Goal: Task Accomplishment & Management: Complete application form

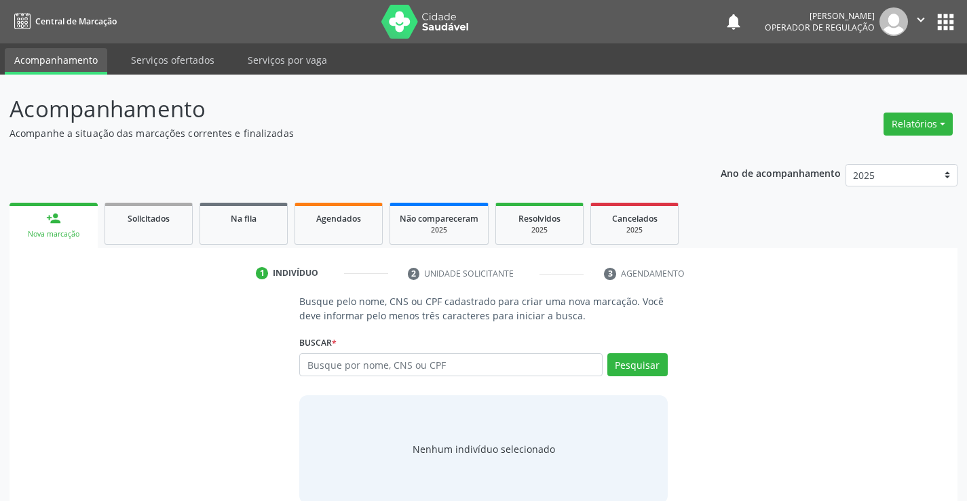
click at [362, 364] on input "text" at bounding box center [450, 364] width 303 height 23
click at [370, 364] on input "text" at bounding box center [450, 364] width 303 height 23
type input "702109791988692"
click at [621, 362] on button "Pesquisar" at bounding box center [637, 364] width 60 height 23
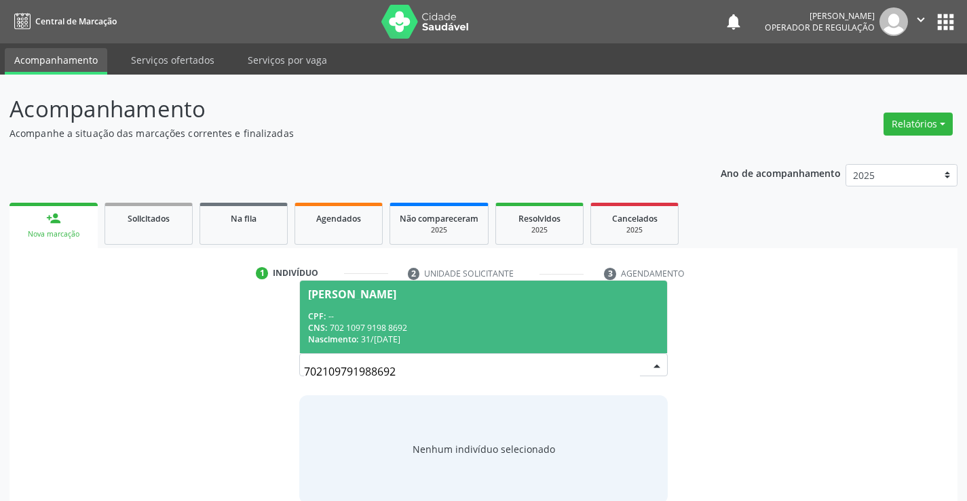
click at [436, 316] on div "CPF: --" at bounding box center [483, 317] width 350 height 12
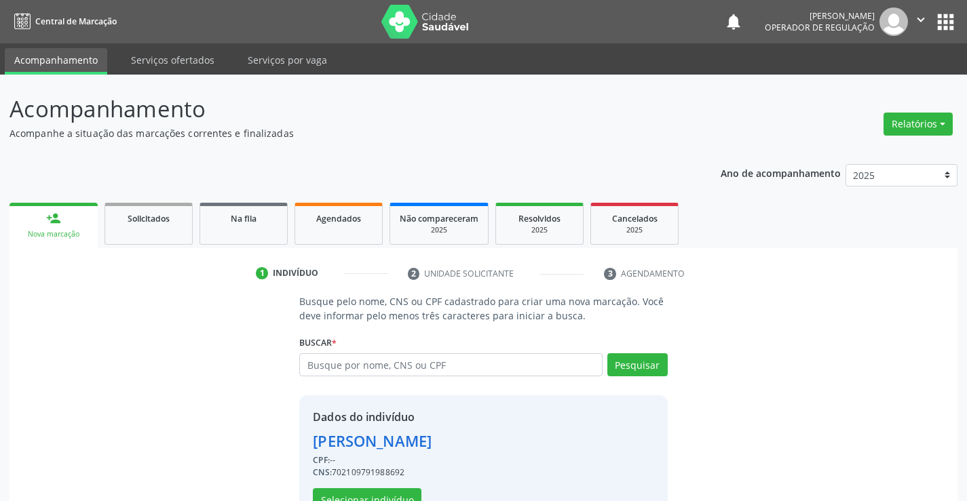
scroll to position [43, 0]
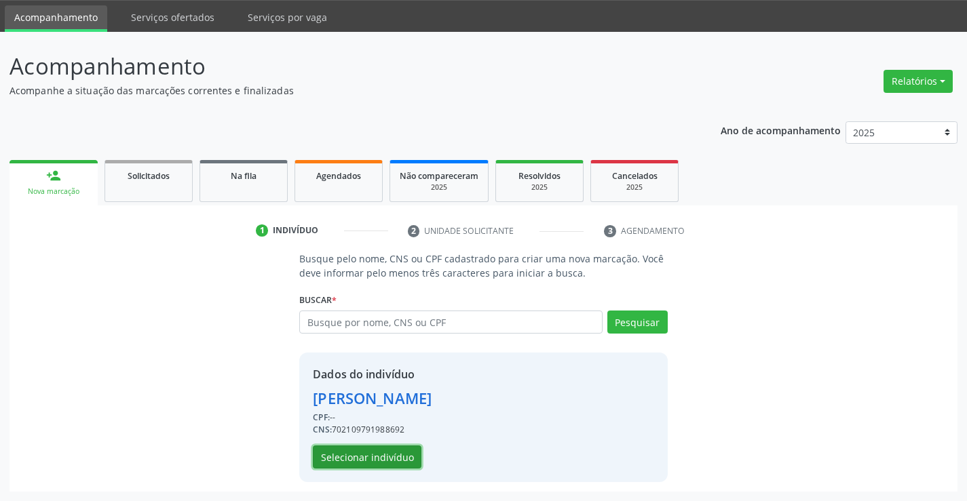
click at [368, 456] on button "Selecionar indivíduo" at bounding box center [367, 457] width 109 height 23
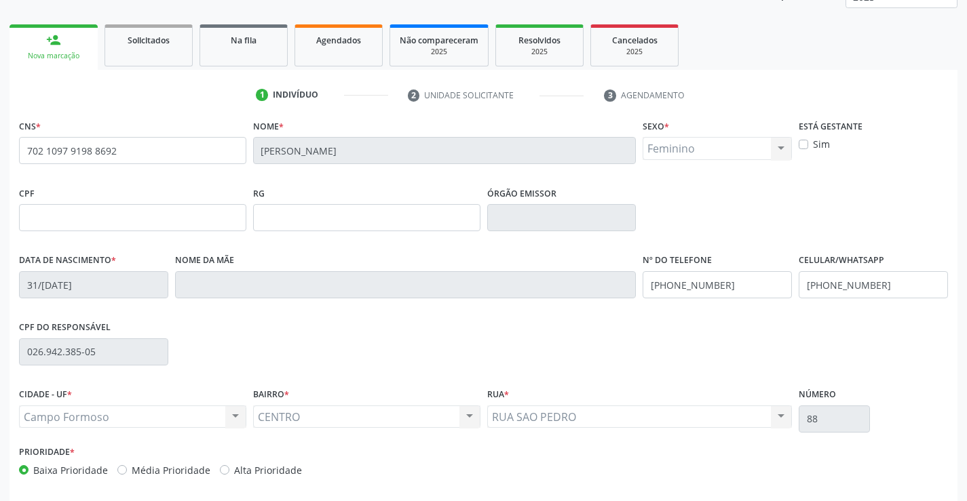
scroll to position [234, 0]
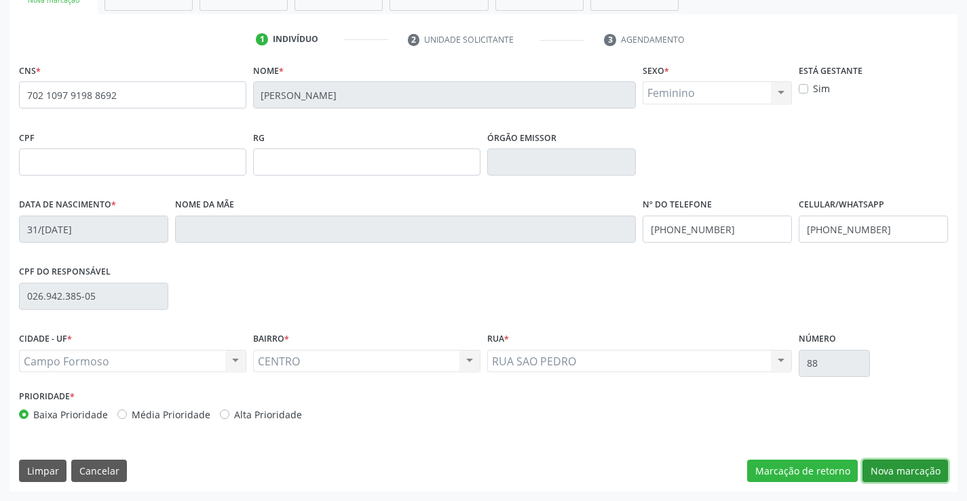
click at [892, 469] on button "Nova marcação" at bounding box center [904, 471] width 85 height 23
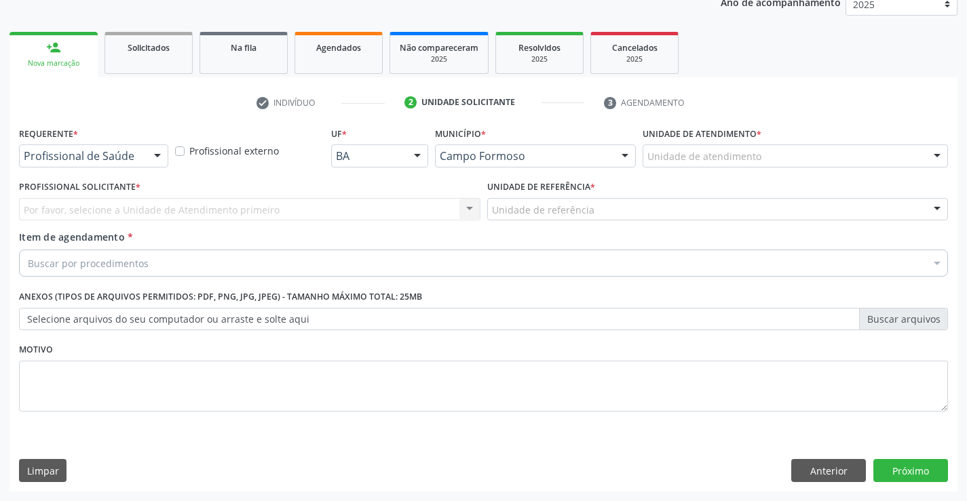
scroll to position [171, 0]
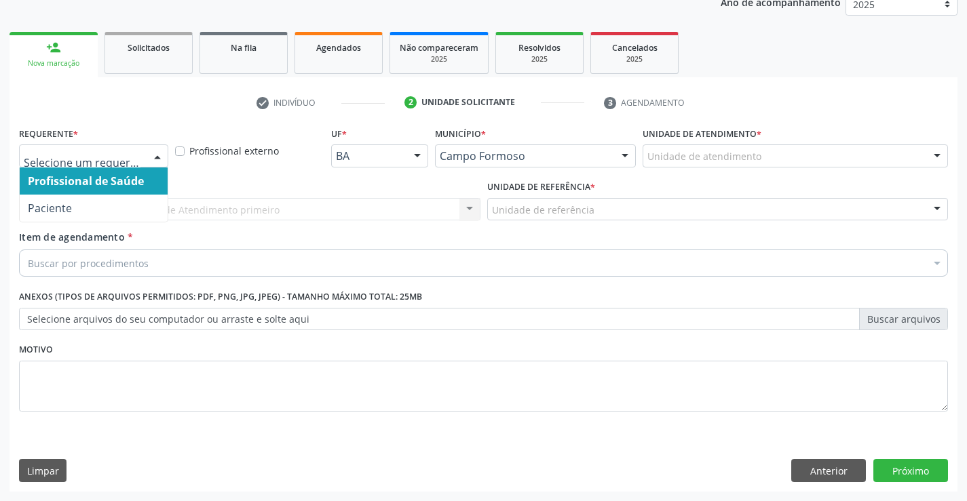
click at [159, 151] on div at bounding box center [157, 156] width 20 height 23
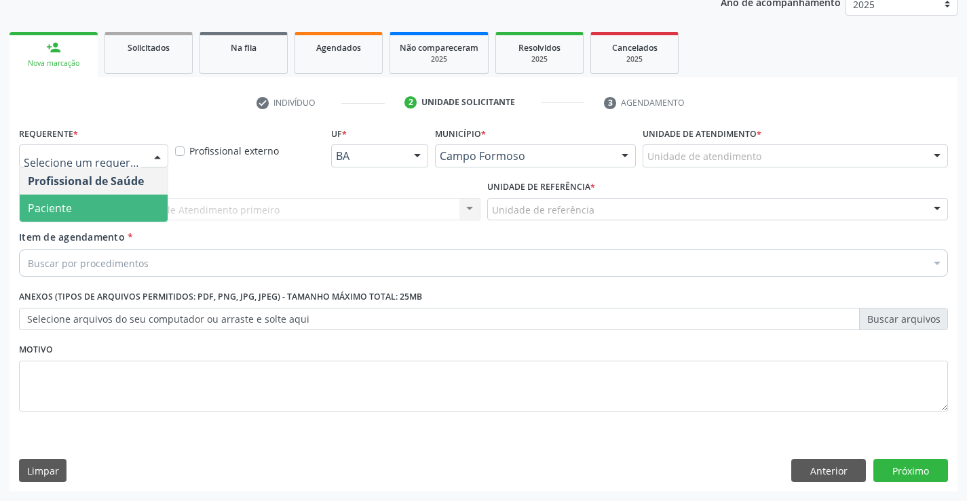
click at [83, 205] on span "Paciente" at bounding box center [94, 208] width 148 height 27
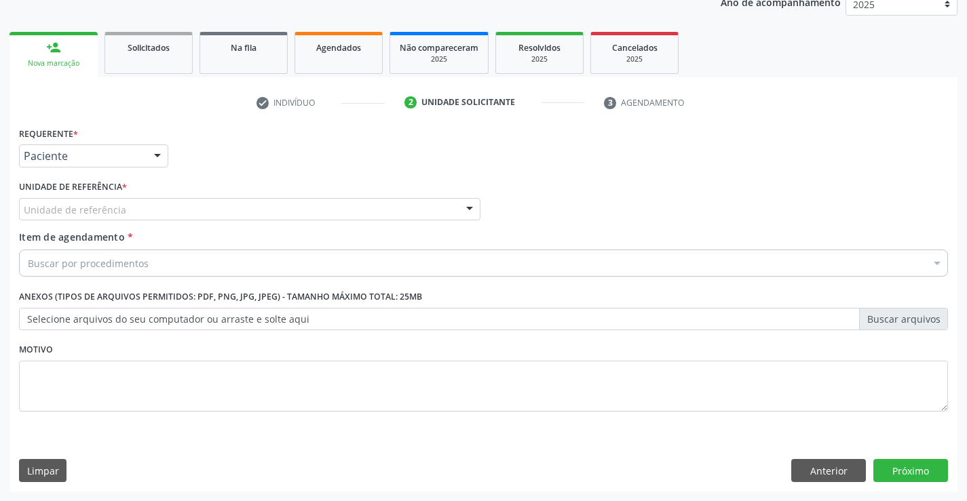
click at [149, 210] on div "Unidade de referência" at bounding box center [249, 209] width 461 height 23
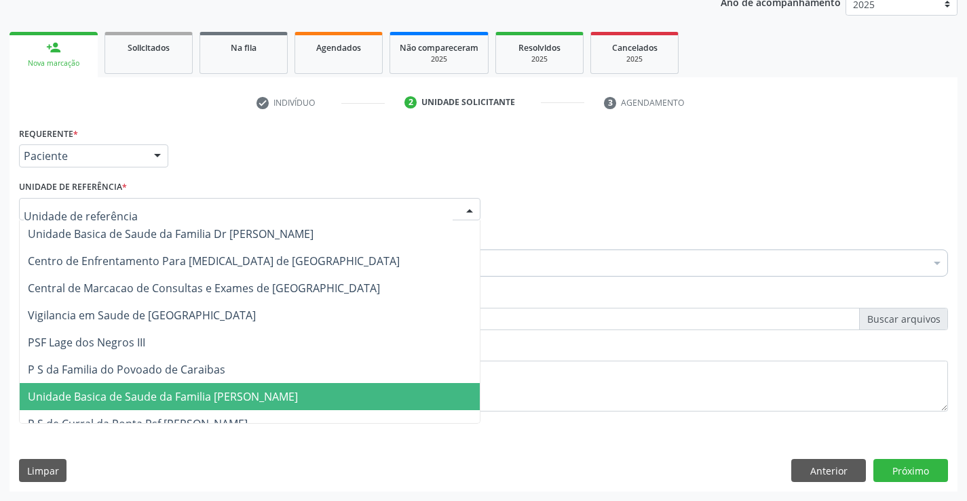
click at [201, 396] on span "Unidade Basica de Saude da Familia [PERSON_NAME]" at bounding box center [163, 396] width 270 height 15
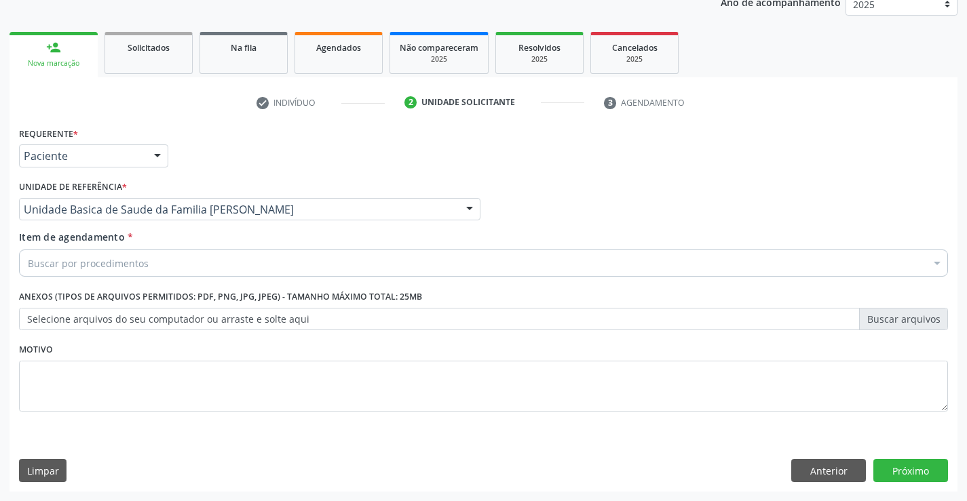
click at [178, 264] on div "Buscar por procedimentos" at bounding box center [483, 263] width 929 height 27
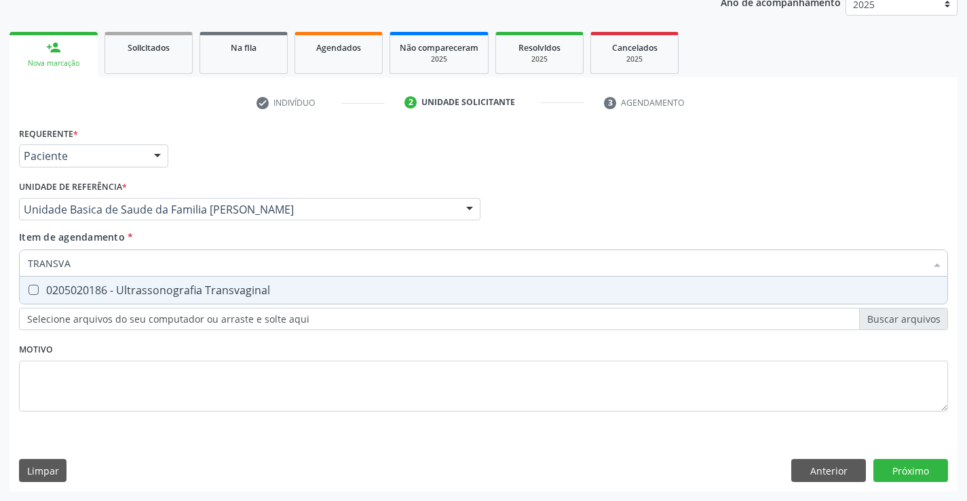
type input "TRANSVAG"
click at [231, 295] on div "0205020186 - Ultrassonografia Transvaginal" at bounding box center [483, 290] width 911 height 11
checkbox Transvaginal "true"
click at [238, 361] on div "Requerente * Paciente Profissional de Saúde Paciente Nenhum resultado encontrad…" at bounding box center [483, 276] width 929 height 307
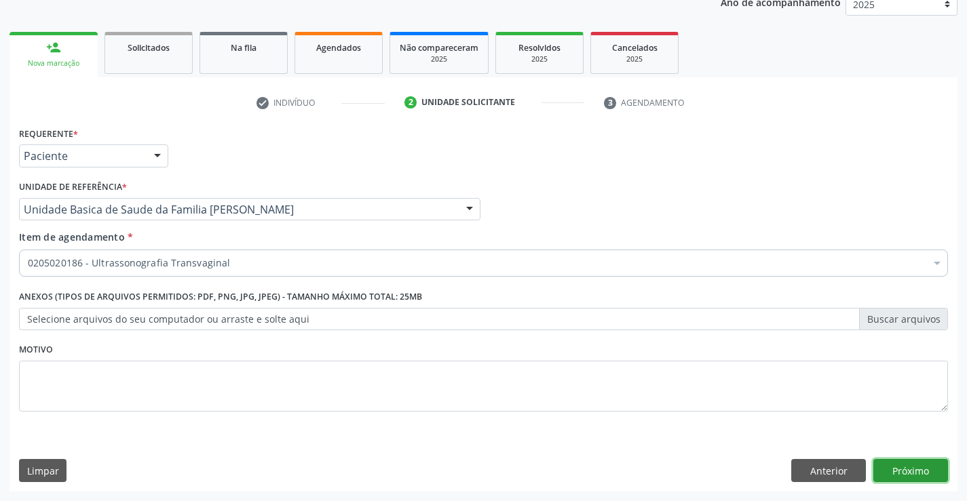
click at [898, 466] on button "Próximo" at bounding box center [910, 470] width 75 height 23
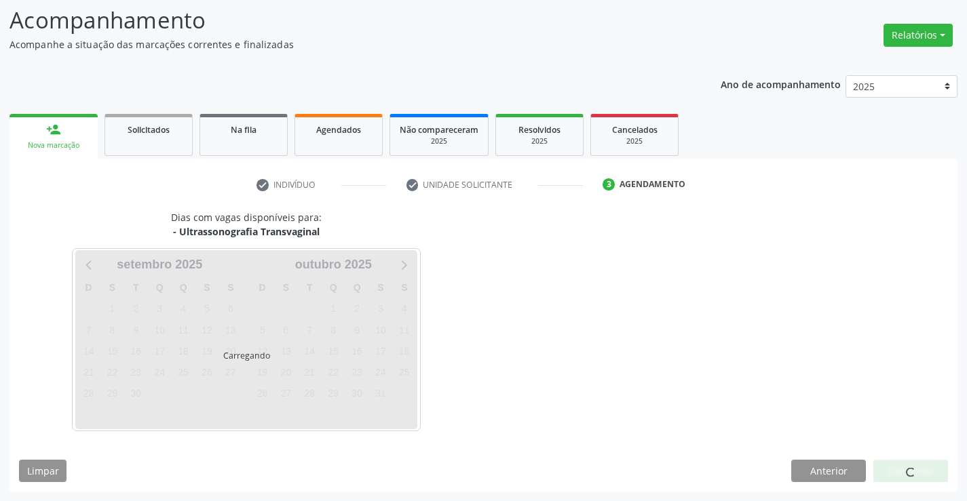
scroll to position [89, 0]
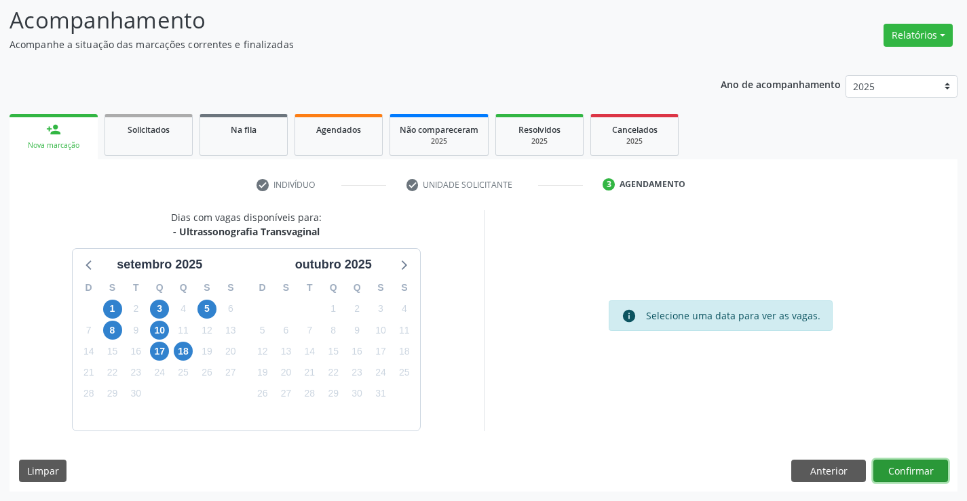
click at [898, 466] on button "Confirmar" at bounding box center [910, 471] width 75 height 23
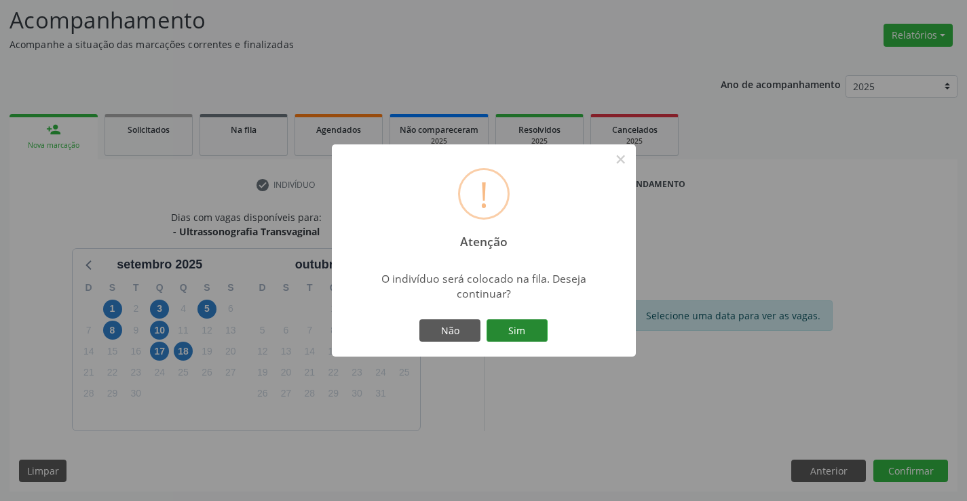
click at [518, 328] on button "Sim" at bounding box center [516, 331] width 61 height 23
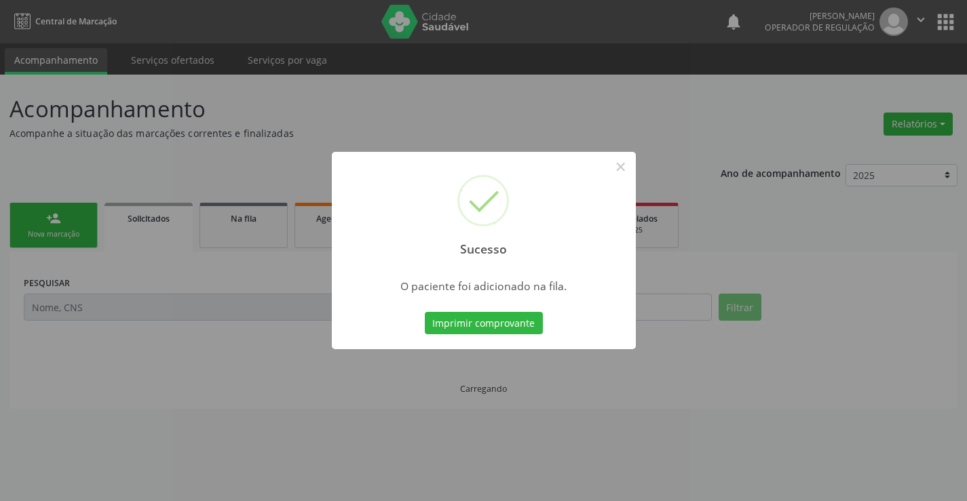
scroll to position [0, 0]
click at [518, 328] on button "Imprimir comprovante" at bounding box center [484, 323] width 118 height 23
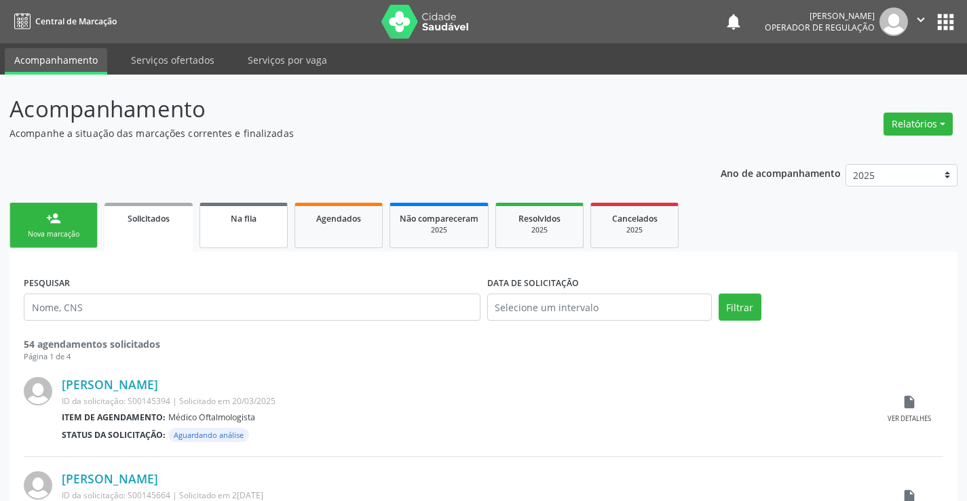
click at [256, 230] on link "Na fila" at bounding box center [243, 225] width 88 height 45
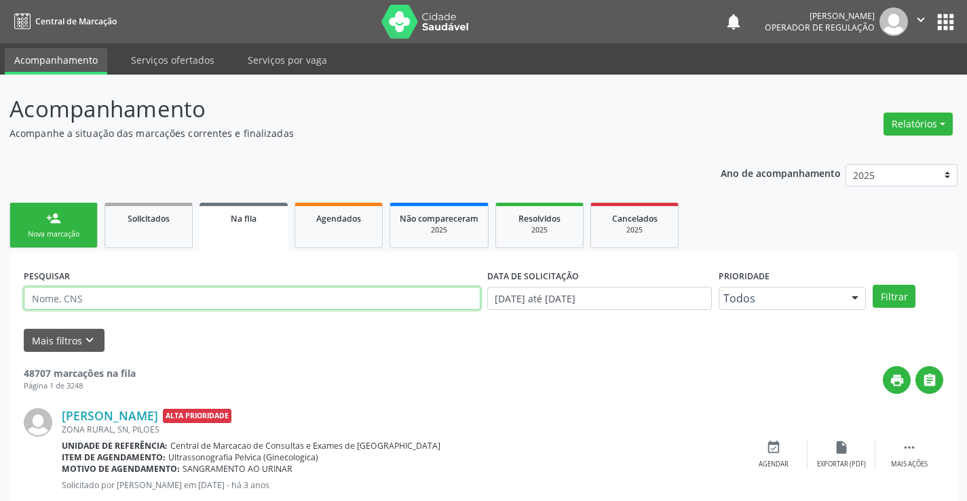
click at [130, 303] on input "text" at bounding box center [252, 298] width 457 height 23
click at [131, 303] on input "text" at bounding box center [252, 298] width 457 height 23
type input "703003896423370"
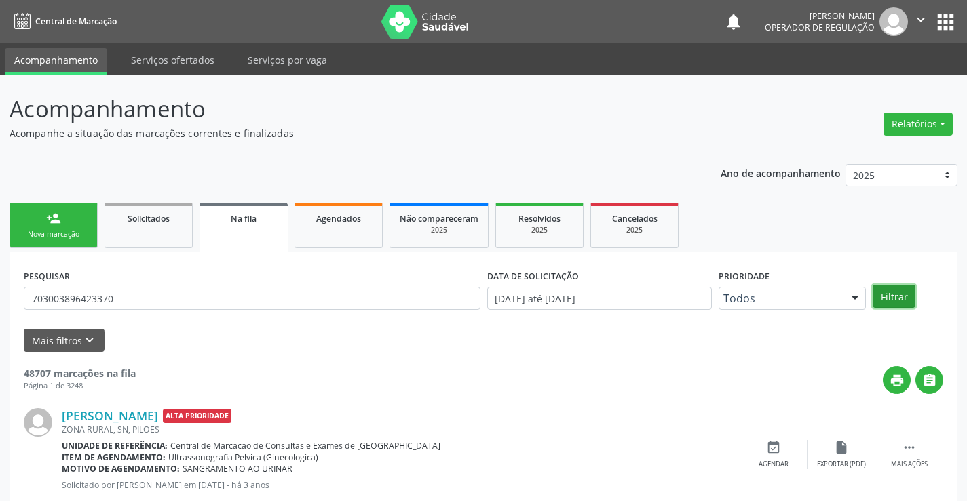
click at [894, 294] on button "Filtrar" at bounding box center [894, 296] width 43 height 23
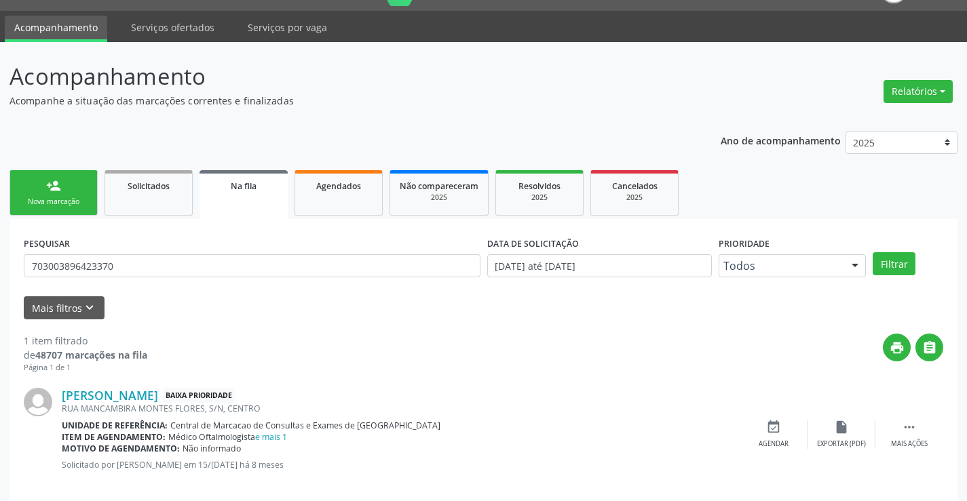
scroll to position [50, 0]
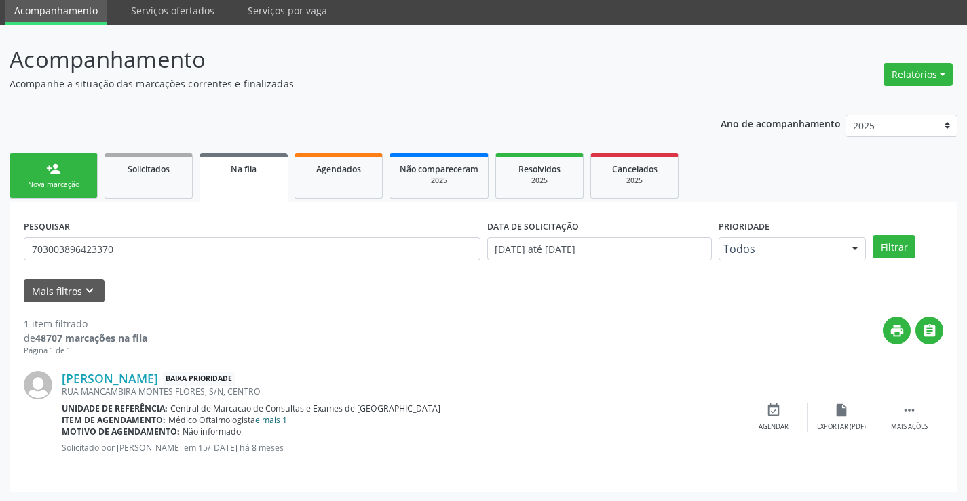
click at [272, 422] on link "e mais 1" at bounding box center [271, 421] width 32 height 12
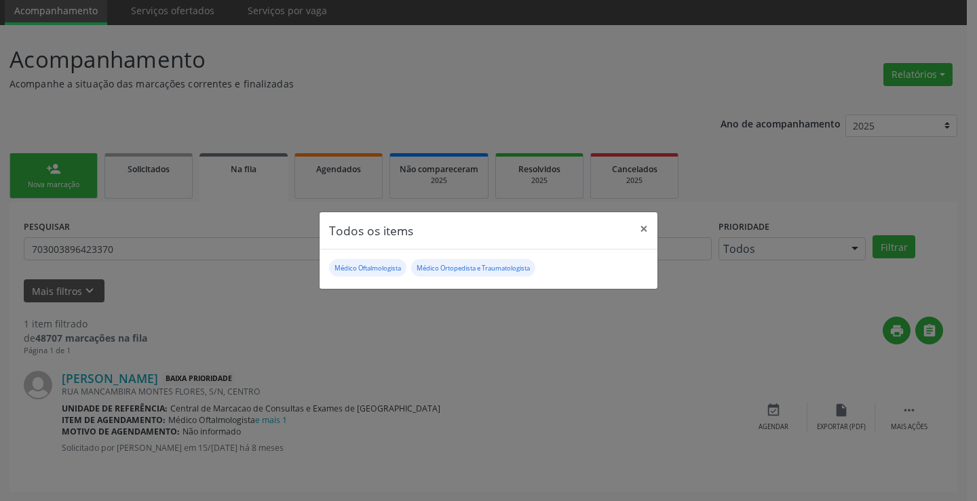
click at [913, 409] on div "Todos os items × Médico Oftalmologista Médico Ortopedista e Traumatologista" at bounding box center [488, 250] width 977 height 501
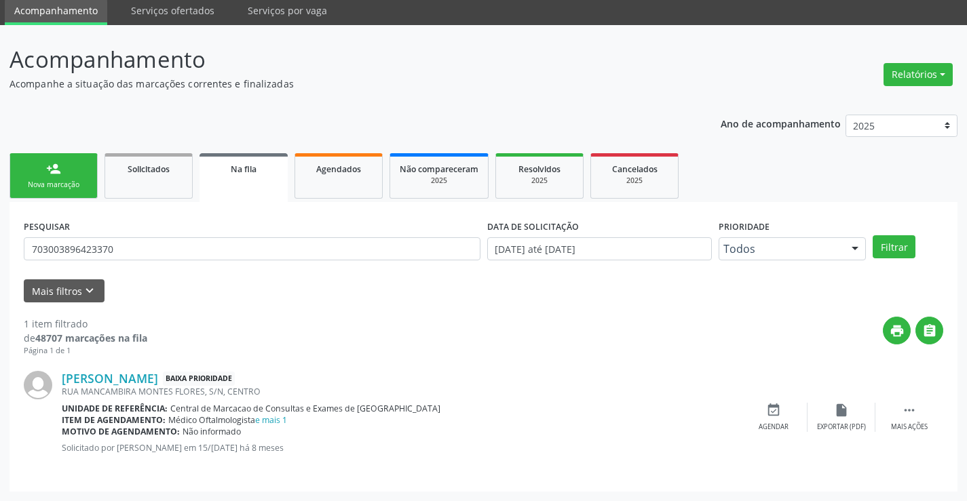
click at [913, 409] on icon "" at bounding box center [909, 410] width 15 height 15
click at [702, 408] on icon "print" at bounding box center [705, 410] width 15 height 15
click at [79, 178] on link "person_add Nova marcação" at bounding box center [53, 175] width 88 height 45
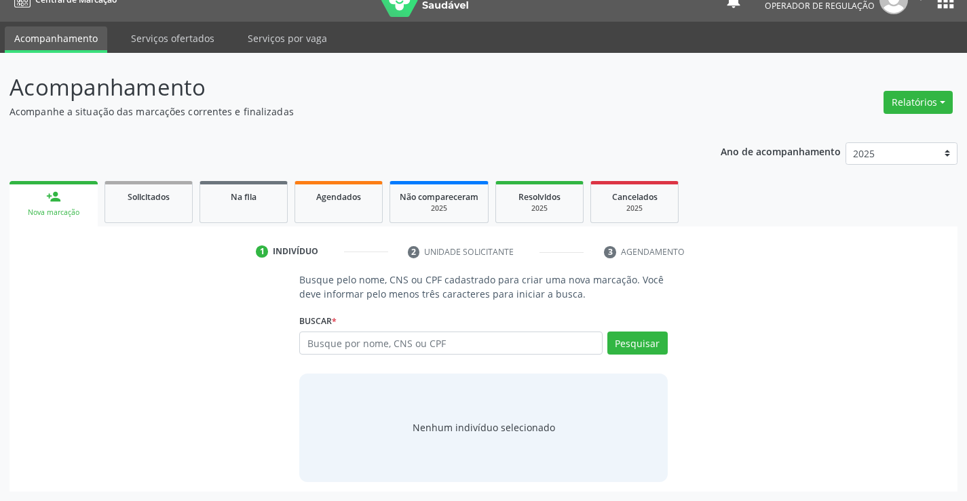
scroll to position [22, 0]
click at [384, 341] on input "text" at bounding box center [450, 343] width 303 height 23
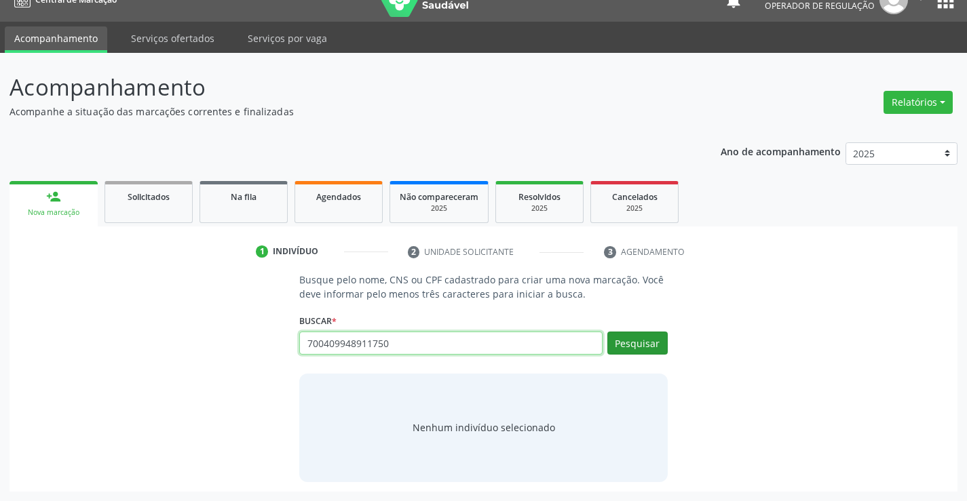
type input "700409948911750"
click at [627, 339] on button "Pesquisar" at bounding box center [637, 343] width 60 height 23
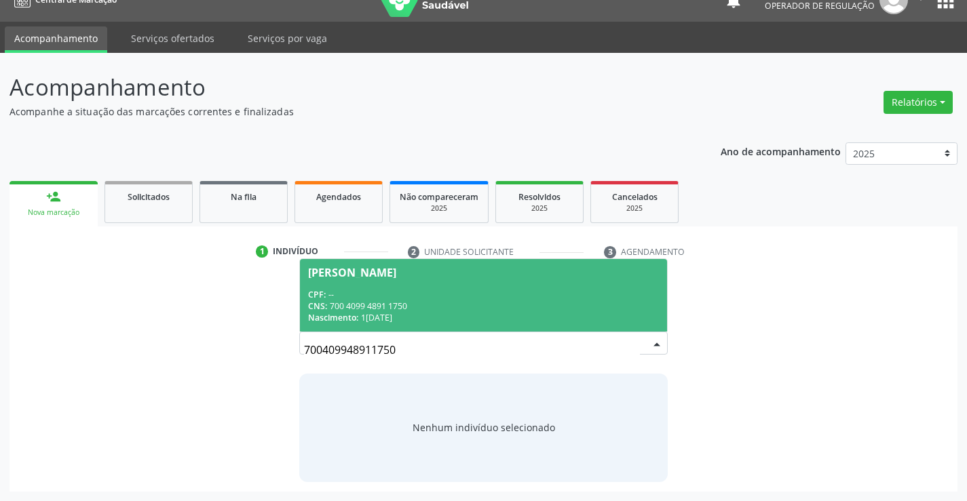
click at [415, 301] on div "CNS: 700 4099 4891 1750" at bounding box center [483, 307] width 350 height 12
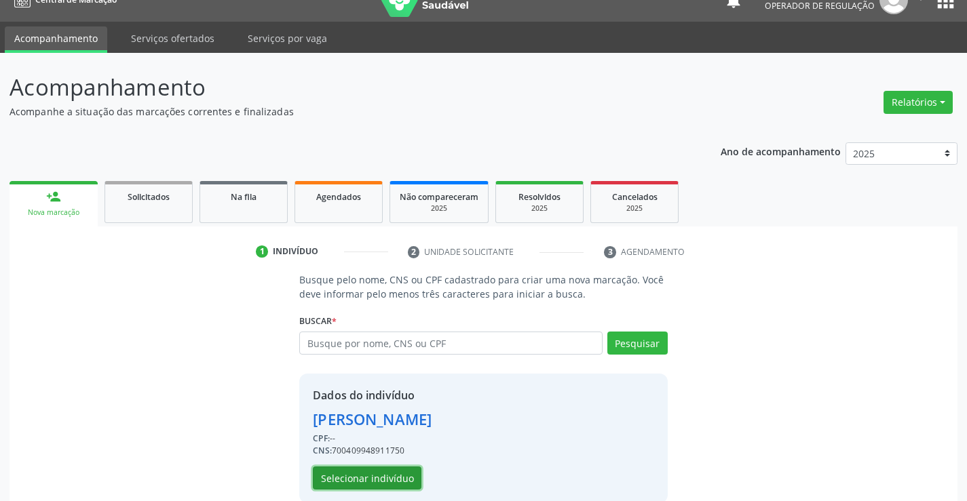
click at [380, 477] on button "Selecionar indivíduo" at bounding box center [367, 478] width 109 height 23
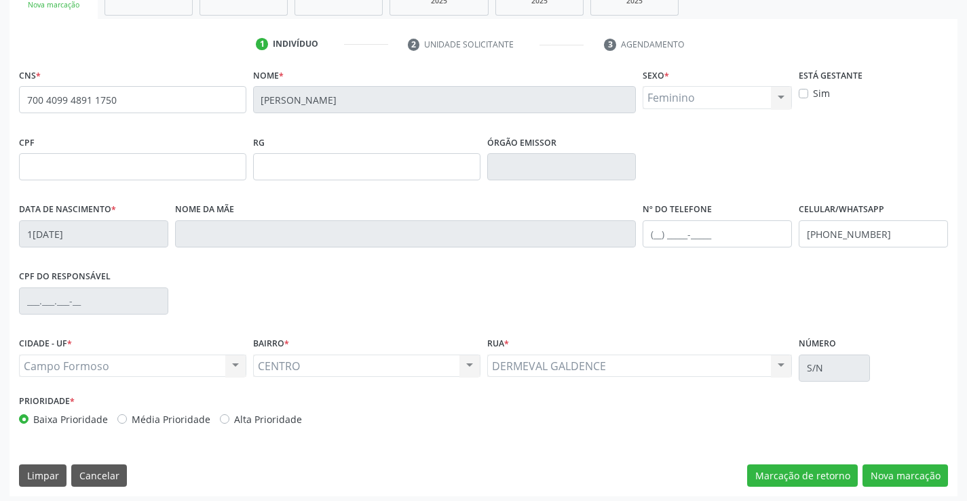
scroll to position [234, 0]
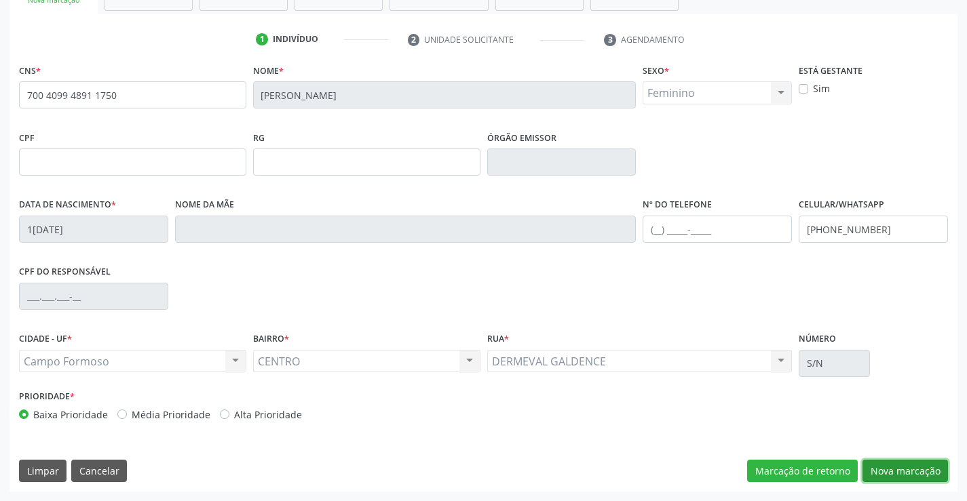
click at [876, 470] on button "Nova marcação" at bounding box center [904, 471] width 85 height 23
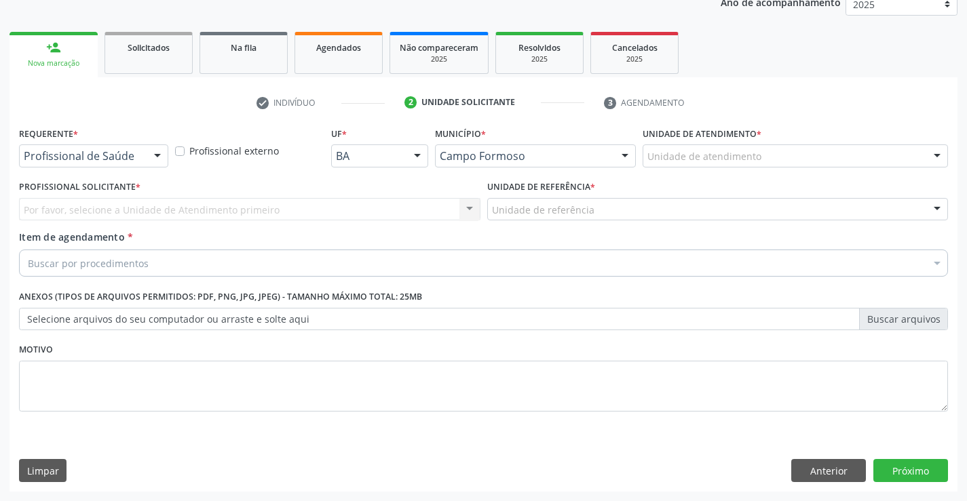
scroll to position [171, 0]
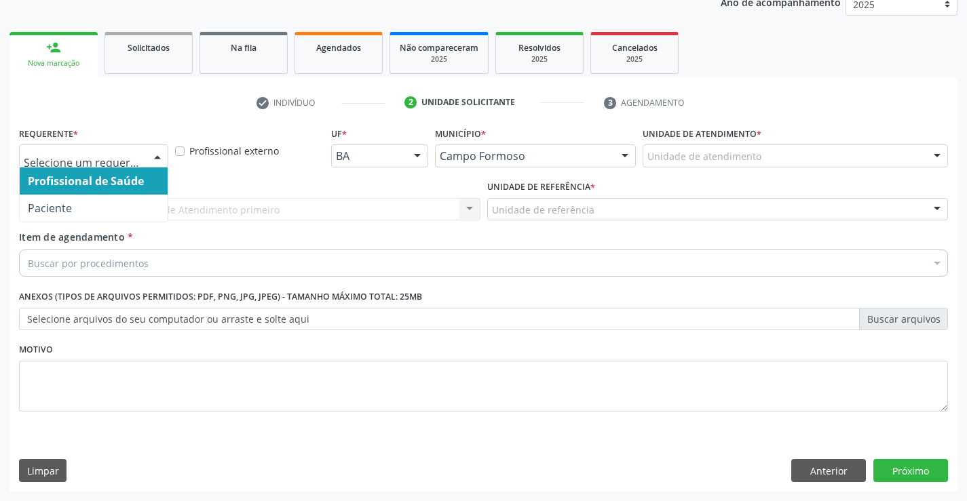
click at [154, 153] on div at bounding box center [157, 156] width 20 height 23
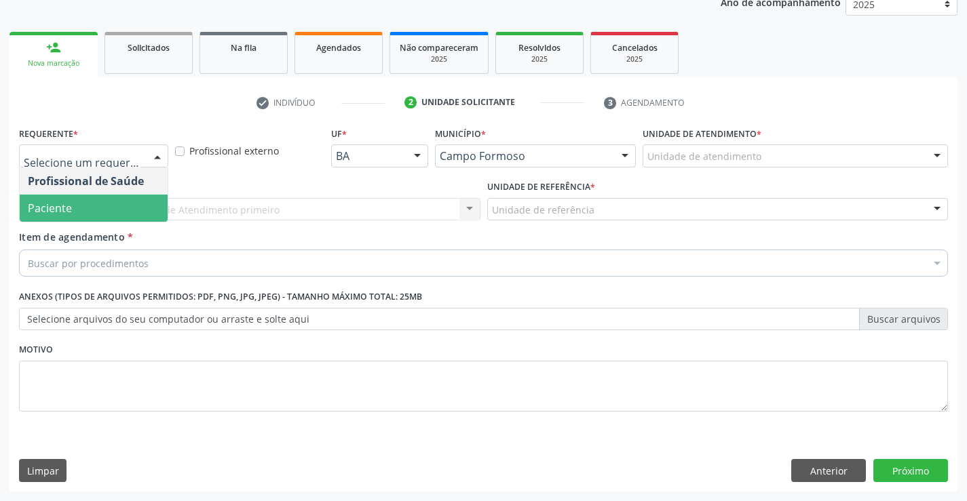
click at [106, 206] on span "Paciente" at bounding box center [94, 208] width 148 height 27
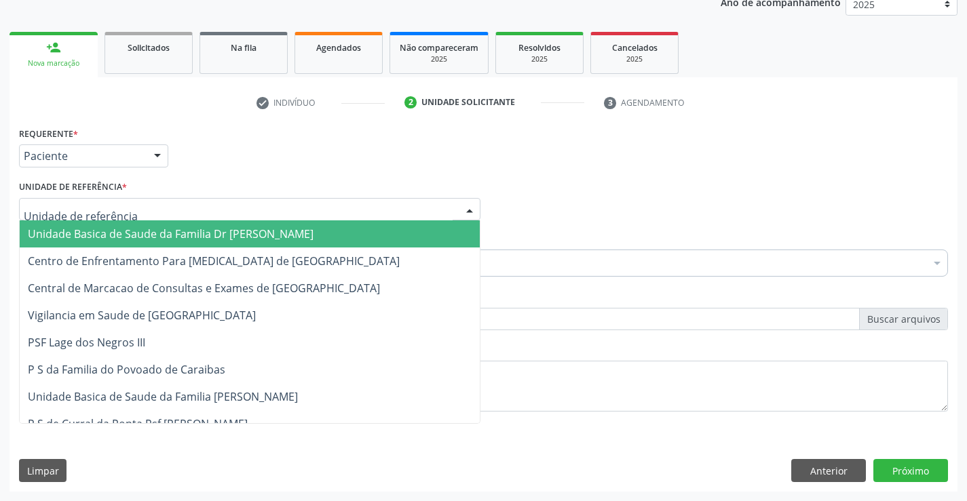
click at [139, 207] on div at bounding box center [249, 209] width 461 height 23
click at [141, 231] on span "Unidade Basica de Saude da Familia Dr [PERSON_NAME]" at bounding box center [171, 234] width 286 height 15
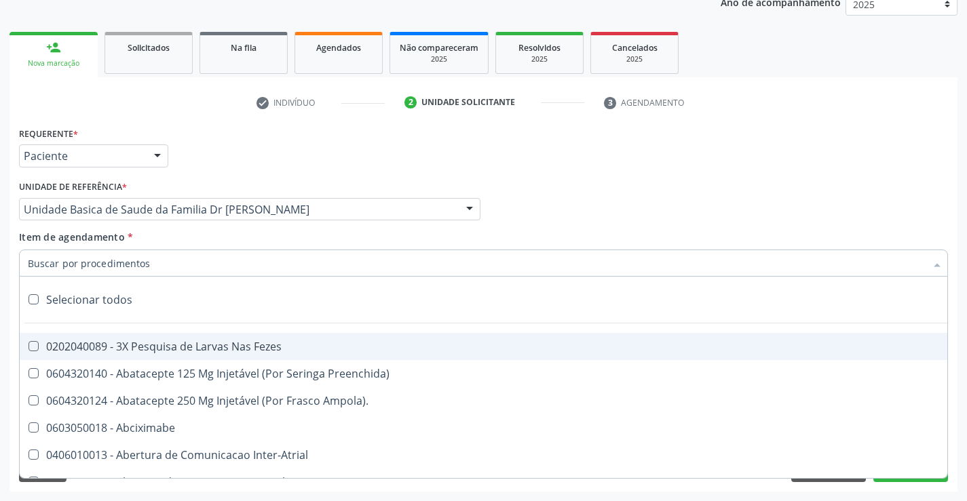
click at [159, 272] on div at bounding box center [483, 263] width 929 height 27
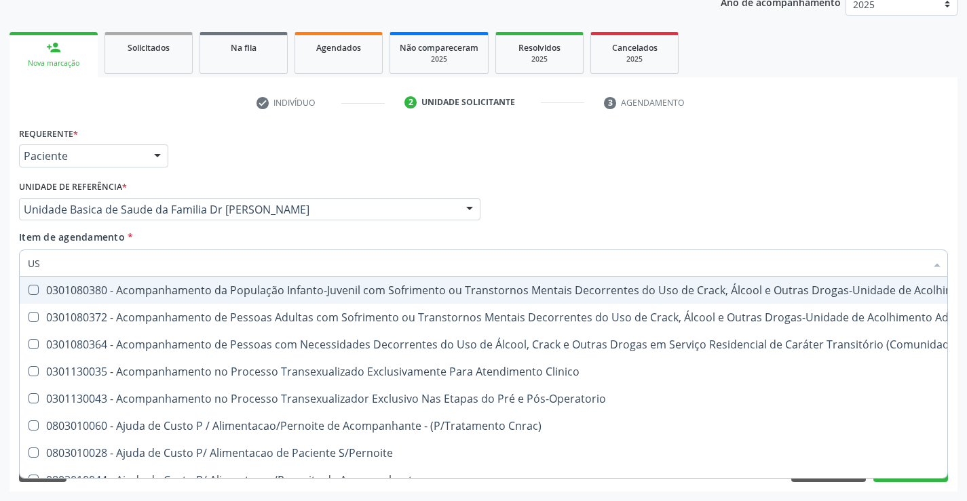
type input "USG"
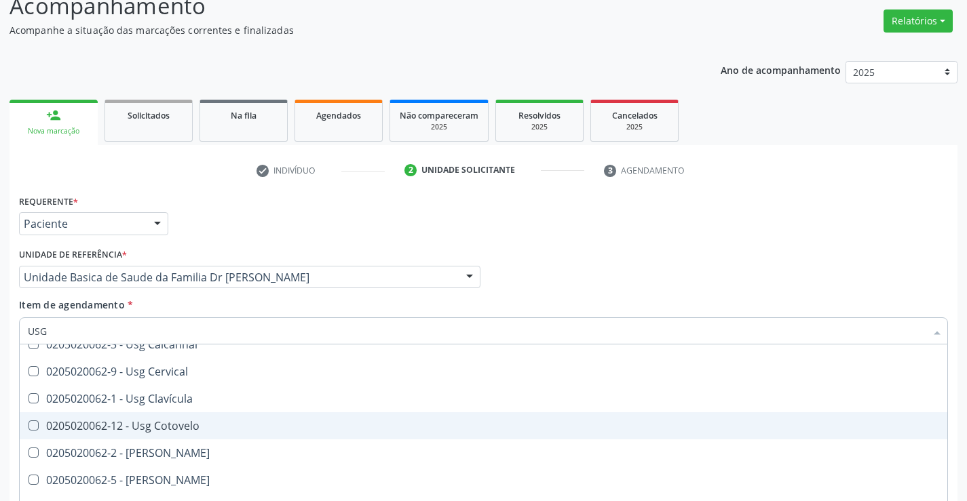
scroll to position [136, 0]
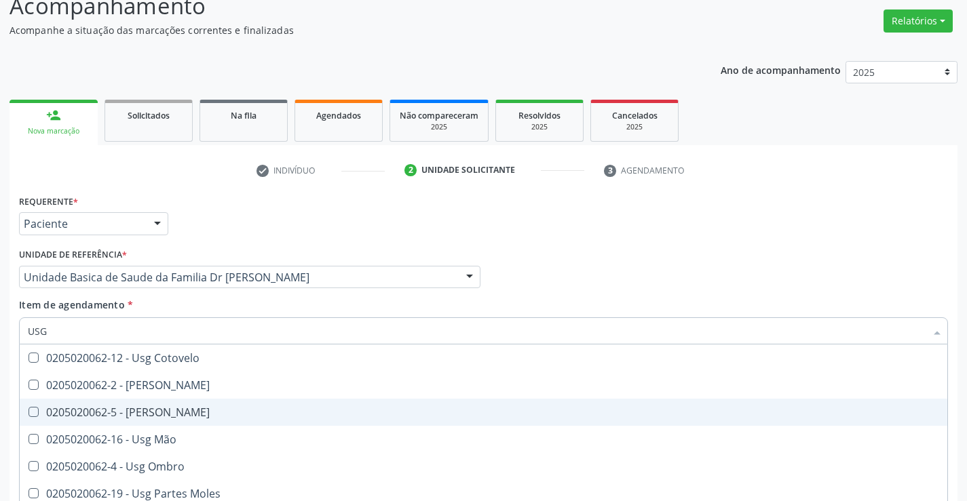
click at [175, 413] on div "0205020062-5 - [PERSON_NAME]" at bounding box center [483, 412] width 911 height 11
checkbox Joelho "true"
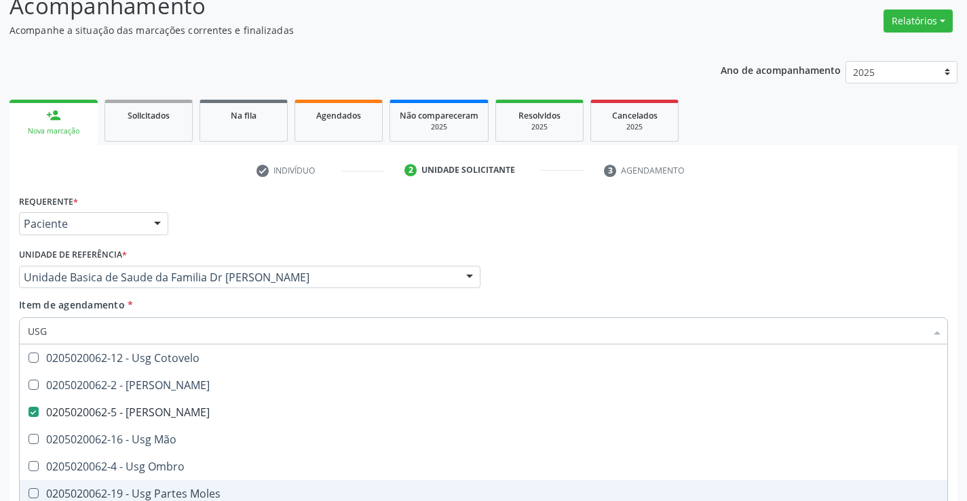
checkbox Braço "true"
checkbox Joelho "false"
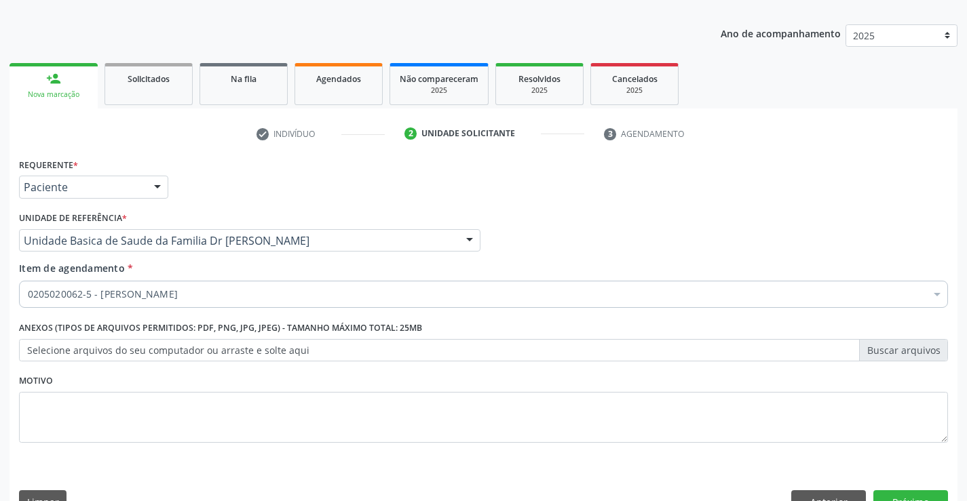
scroll to position [171, 0]
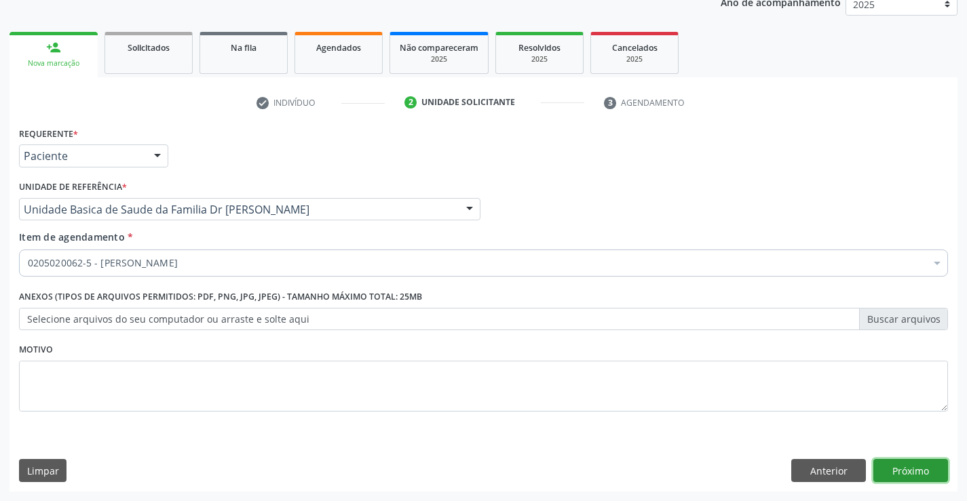
click at [912, 472] on button "Próximo" at bounding box center [910, 470] width 75 height 23
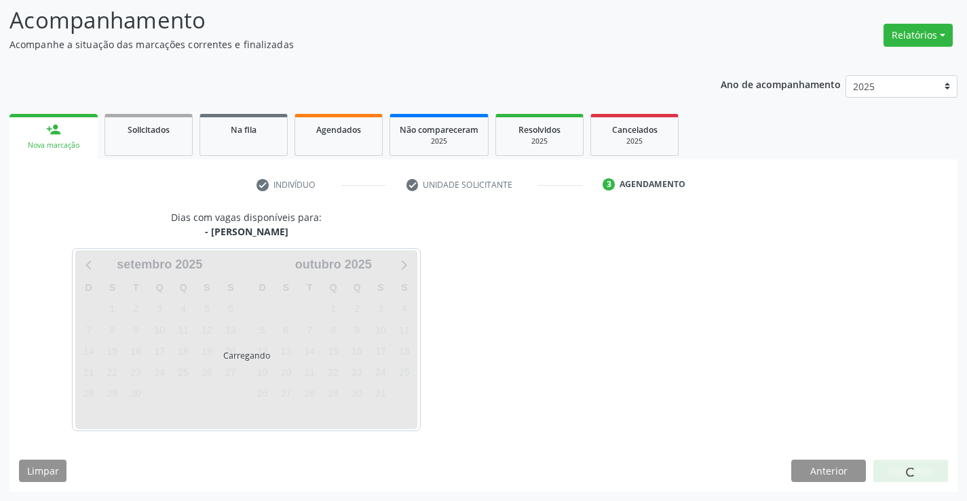
scroll to position [89, 0]
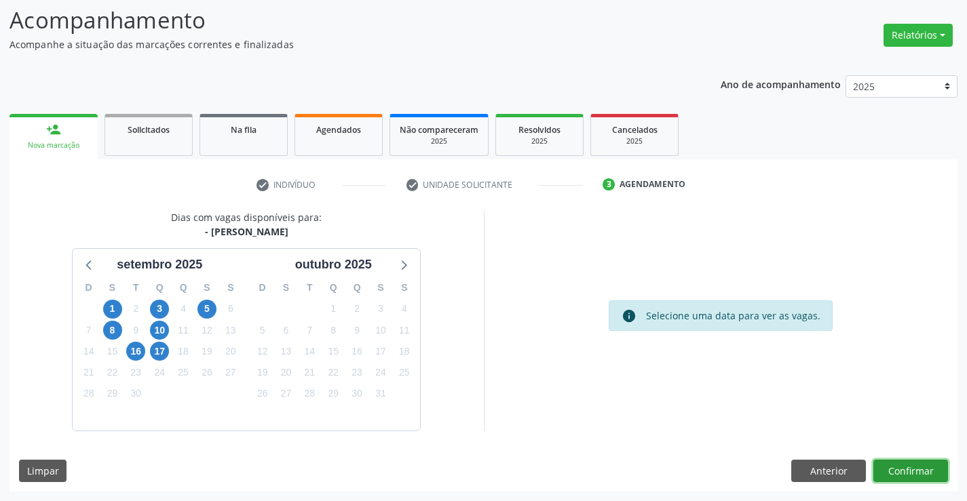
click at [912, 472] on button "Confirmar" at bounding box center [910, 471] width 75 height 23
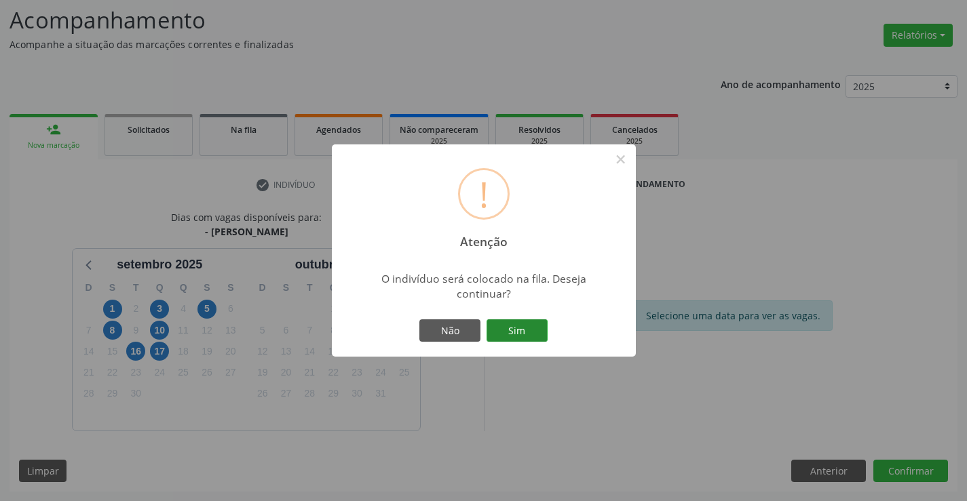
click at [528, 330] on button "Sim" at bounding box center [516, 331] width 61 height 23
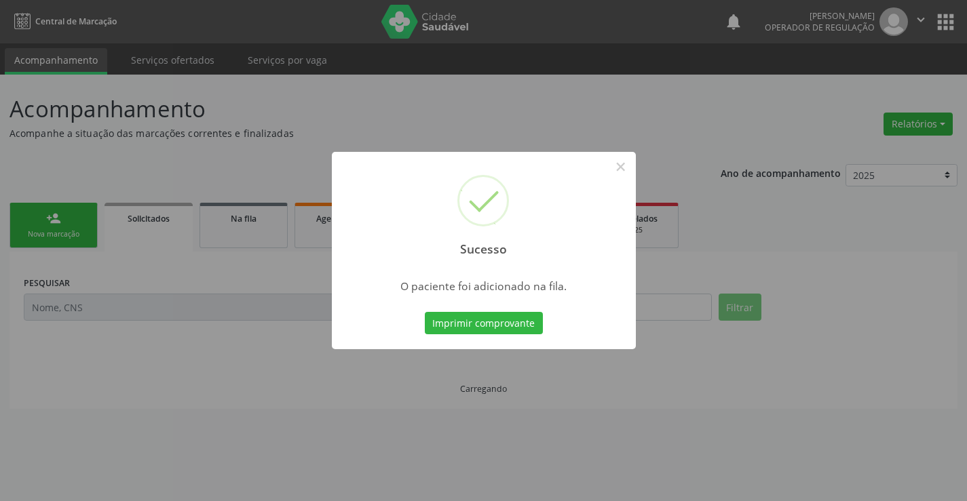
scroll to position [0, 0]
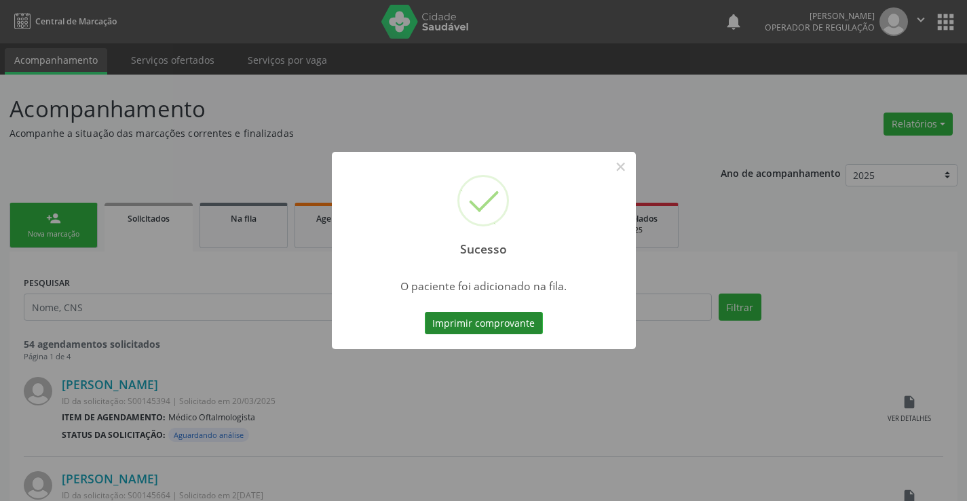
click at [513, 322] on button "Imprimir comprovante" at bounding box center [484, 323] width 118 height 23
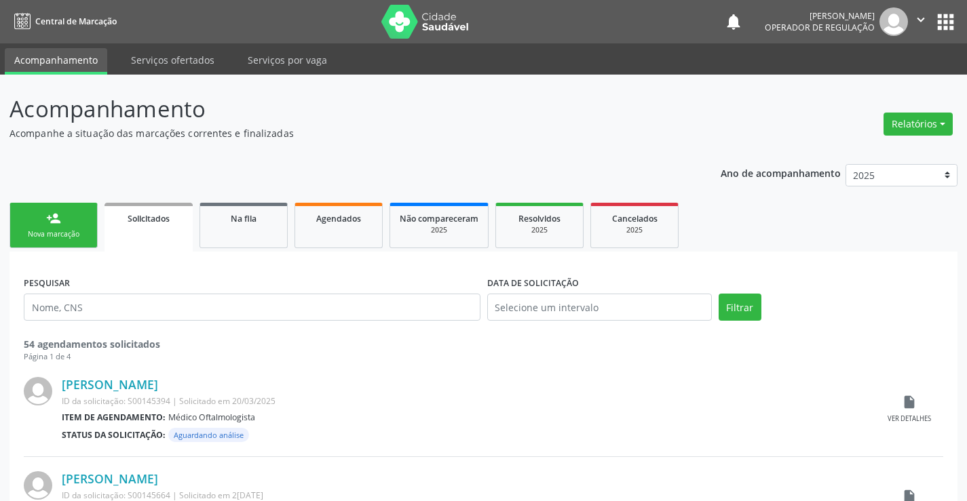
click at [83, 225] on link "person_add Nova marcação" at bounding box center [53, 225] width 88 height 45
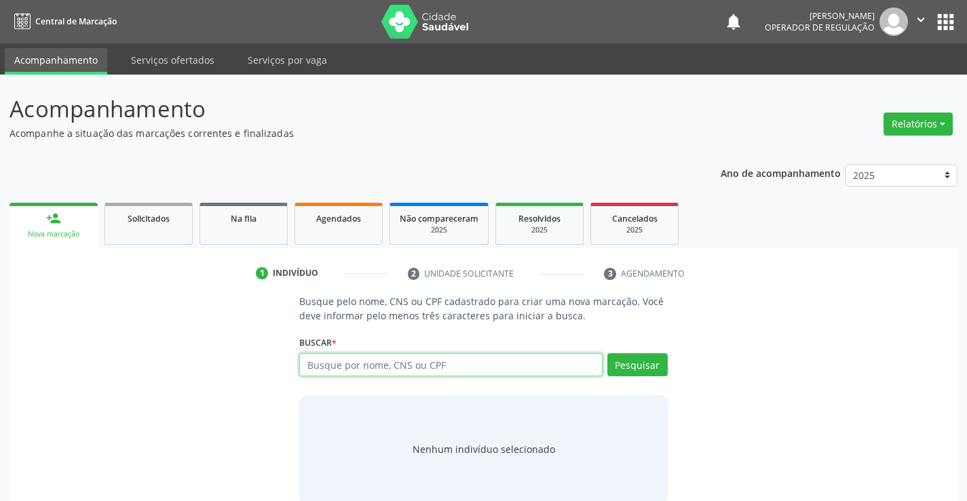
click at [446, 367] on input "text" at bounding box center [450, 364] width 303 height 23
type input "707605221305999"
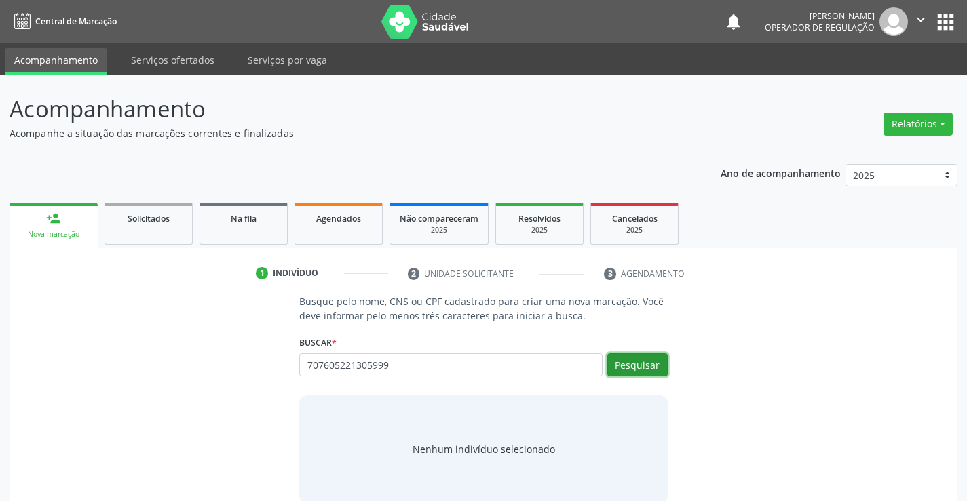
click at [640, 364] on button "Pesquisar" at bounding box center [637, 364] width 60 height 23
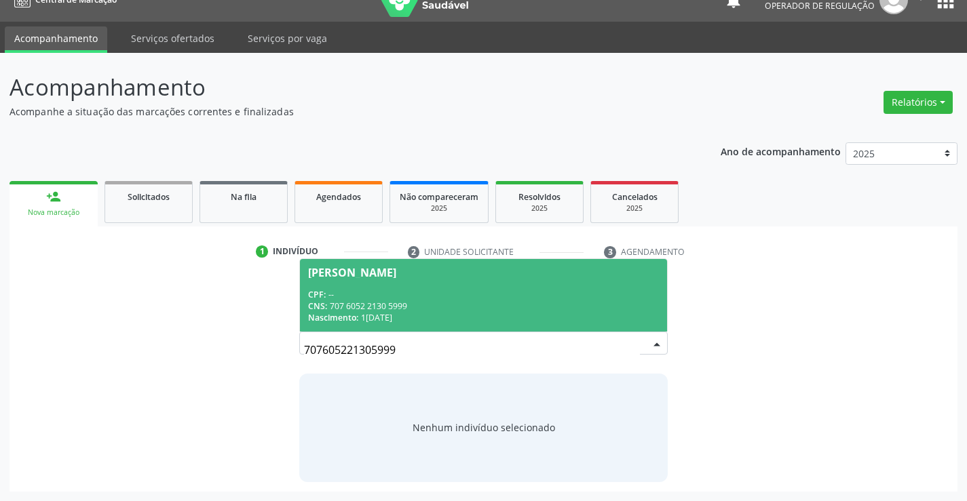
click at [418, 288] on span "[PERSON_NAME] CPF: -- CNS: 707 6052 2130 5999 Nascimento: [DATE]" at bounding box center [483, 295] width 366 height 73
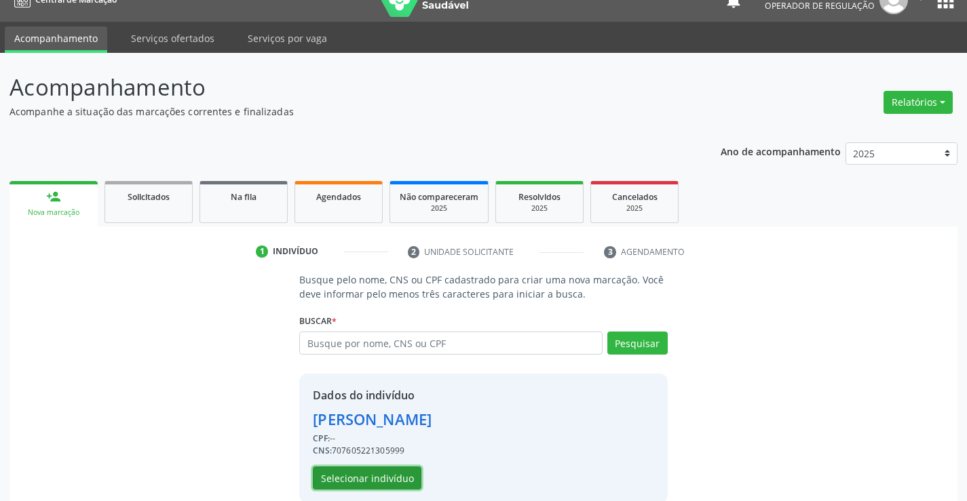
click at [390, 479] on button "Selecionar indivíduo" at bounding box center [367, 478] width 109 height 23
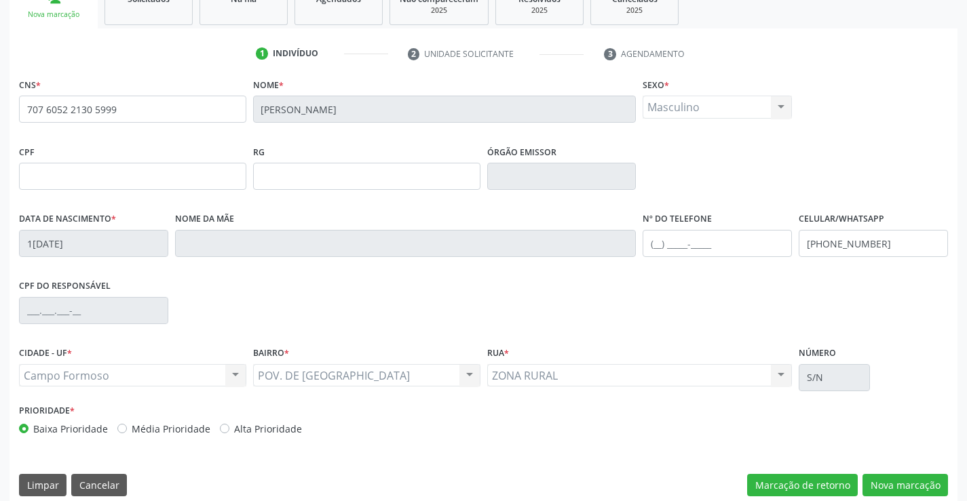
scroll to position [225, 0]
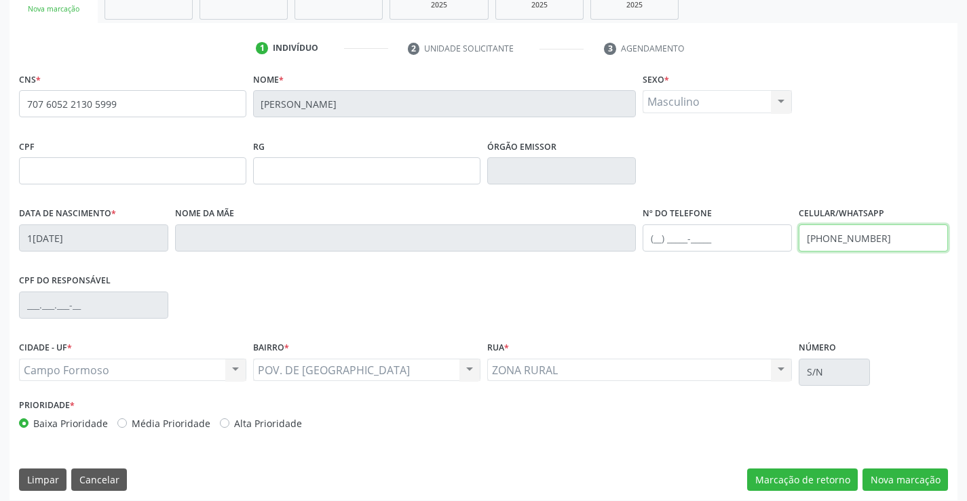
click at [892, 242] on input "[PHONE_NUMBER]" at bounding box center [873, 238] width 149 height 27
type input "[PHONE_NUMBER]"
click at [902, 485] on button "Nova marcação" at bounding box center [904, 480] width 85 height 23
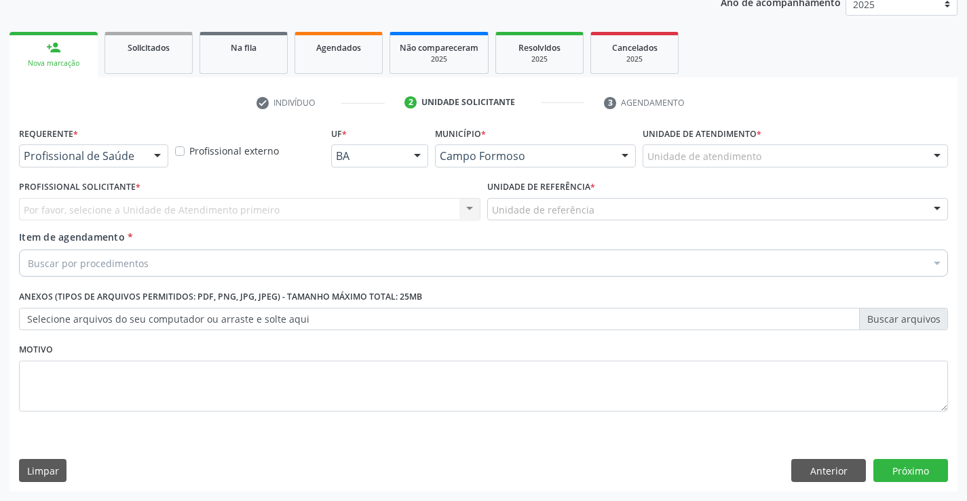
scroll to position [171, 0]
click at [159, 151] on div at bounding box center [157, 156] width 20 height 23
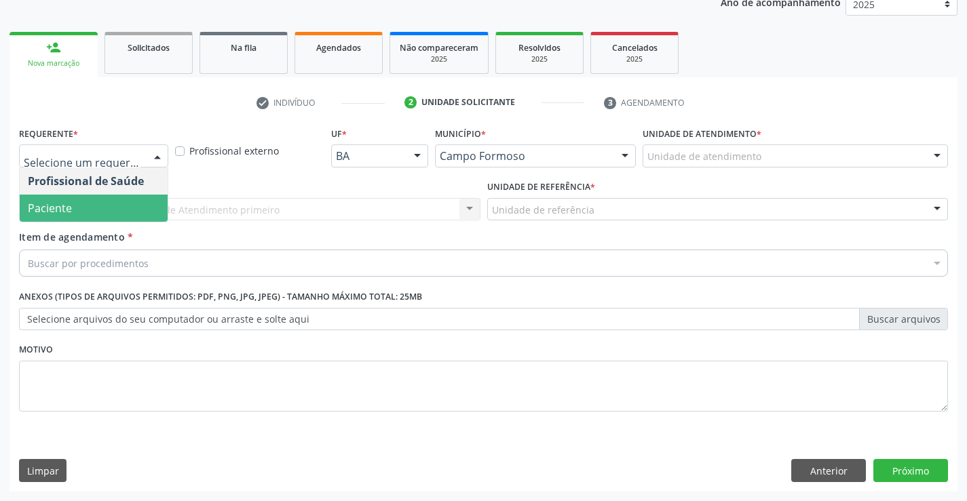
click at [102, 214] on span "Paciente" at bounding box center [94, 208] width 148 height 27
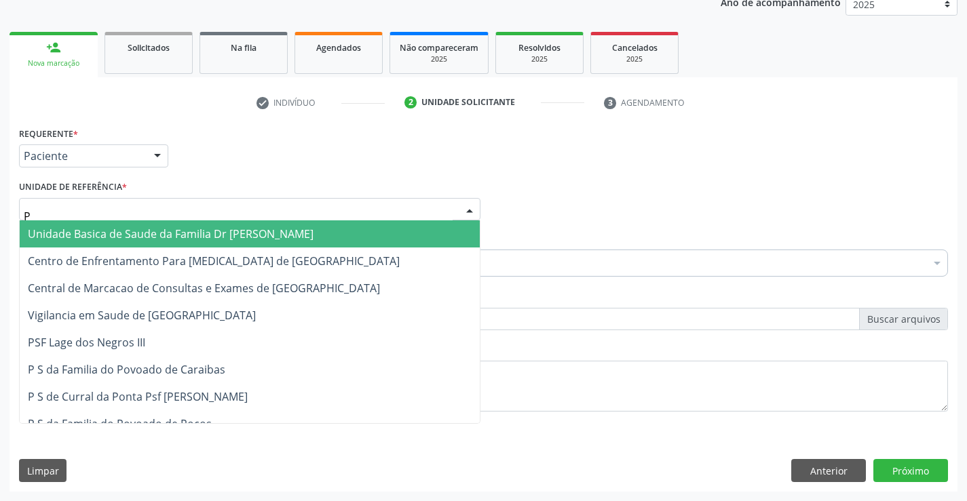
type input "PO"
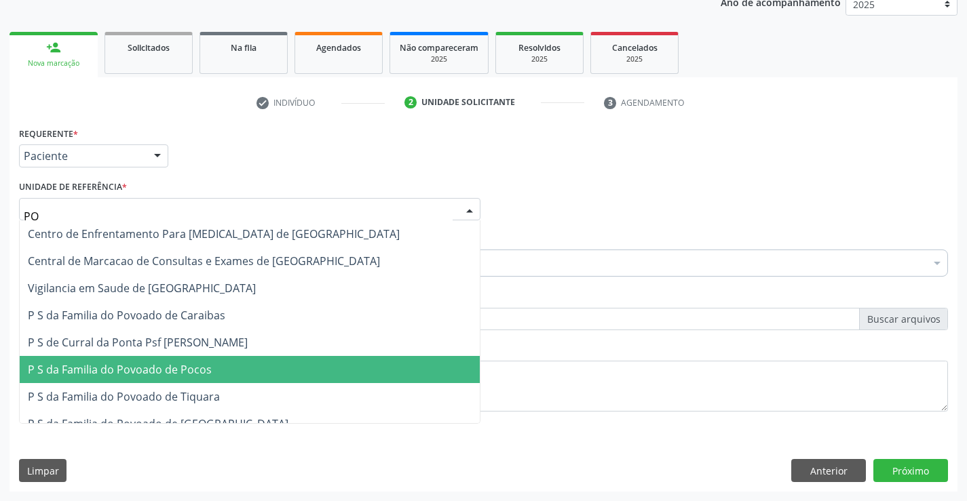
click at [174, 371] on span "P S da Familia do Povoado de Pocos" at bounding box center [120, 369] width 184 height 15
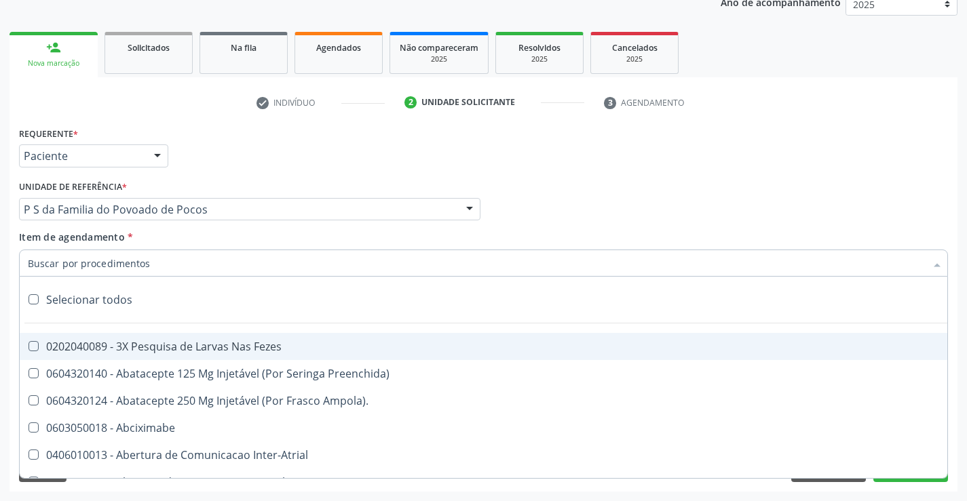
click at [158, 267] on div at bounding box center [483, 263] width 929 height 27
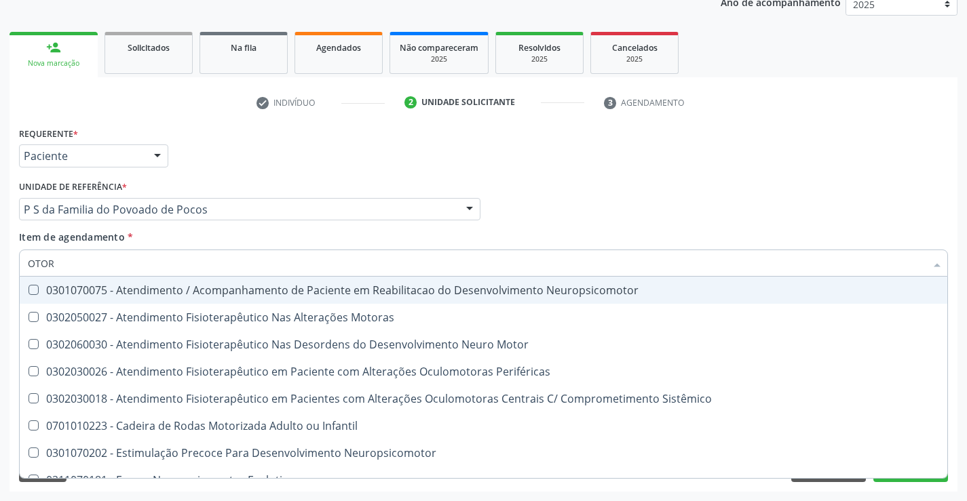
type input "OTORR"
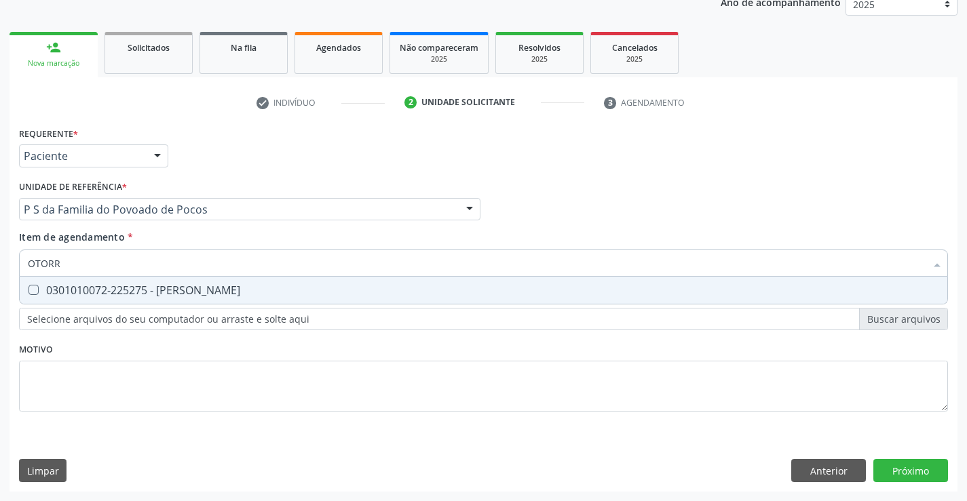
drag, startPoint x: 164, startPoint y: 286, endPoint x: 199, endPoint y: 355, distance: 78.0
click at [164, 287] on div "0301010072-225275 - [PERSON_NAME]" at bounding box center [483, 290] width 911 height 11
checkbox Otorrinolaringologista "true"
click at [202, 358] on div "Requerente * Paciente Profissional de Saúde Paciente Nenhum resultado encontrad…" at bounding box center [483, 276] width 929 height 307
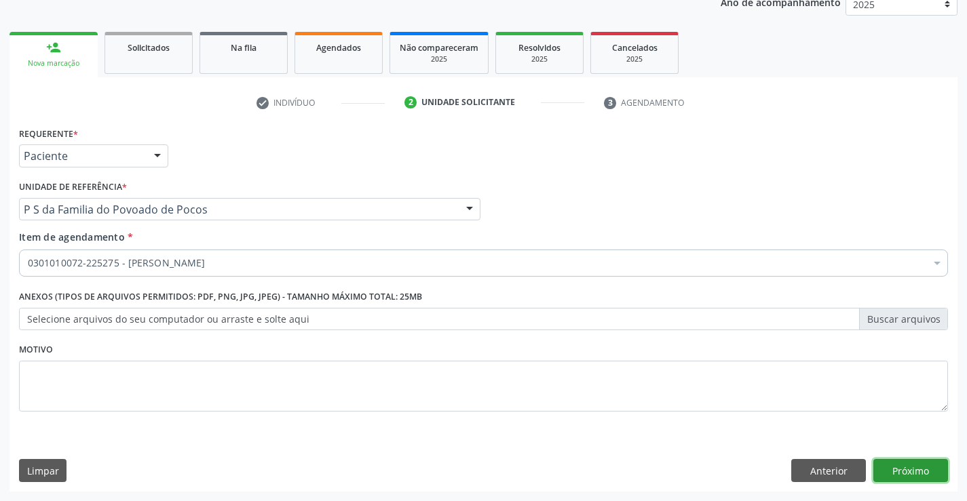
click at [913, 467] on button "Próximo" at bounding box center [910, 470] width 75 height 23
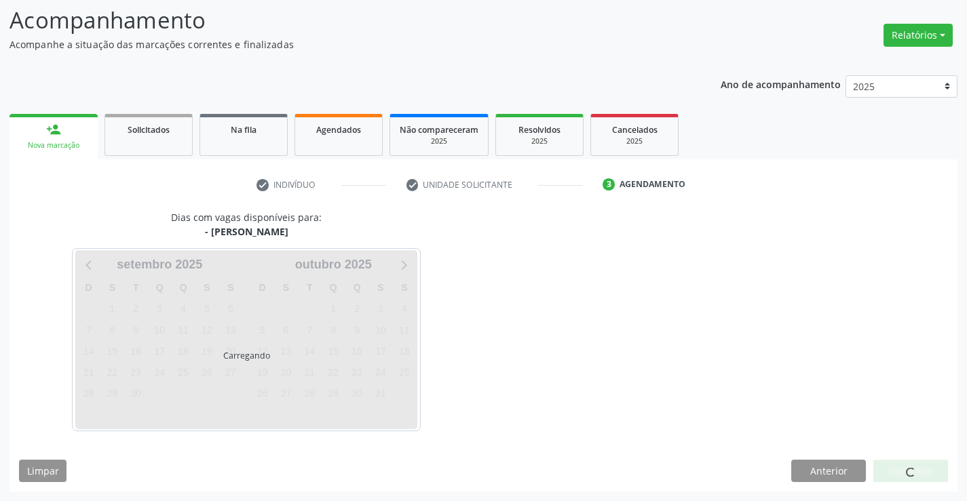
scroll to position [129, 0]
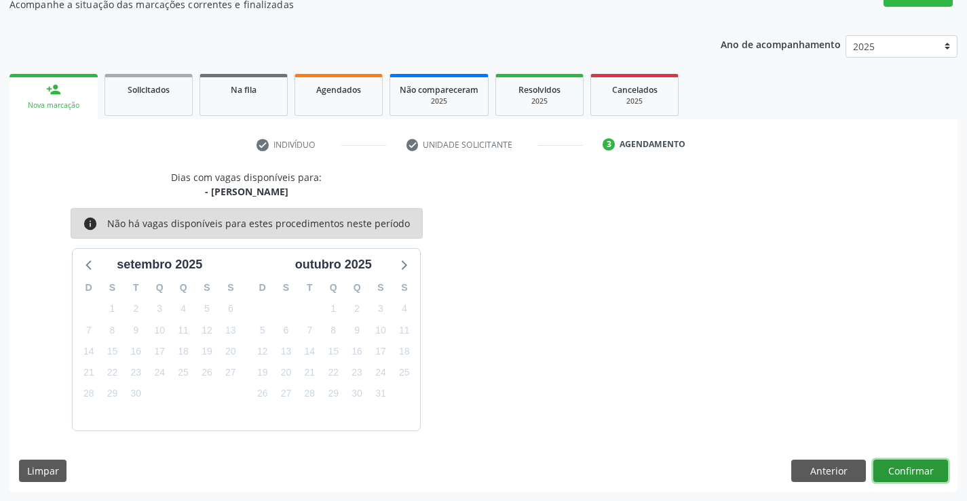
click at [913, 467] on button "Confirmar" at bounding box center [910, 471] width 75 height 23
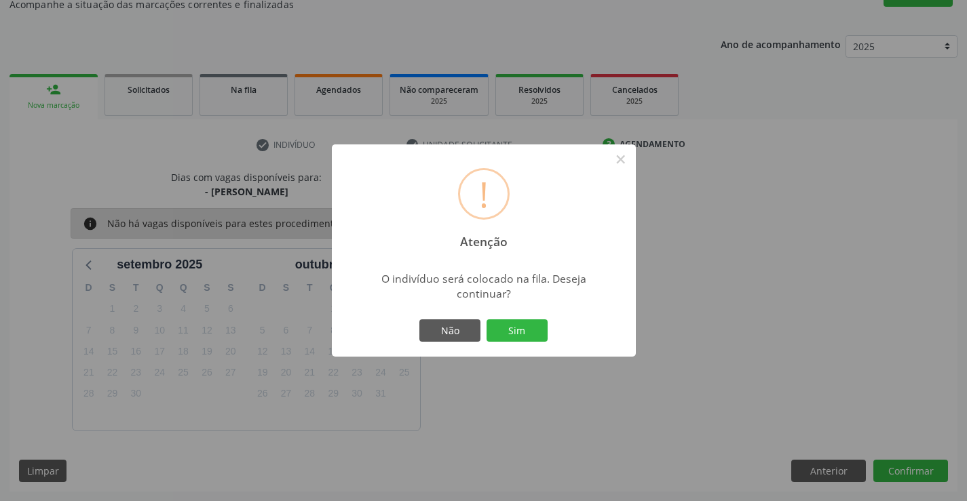
click at [515, 317] on div "Não Sim" at bounding box center [484, 331] width 134 height 28
click at [517, 329] on button "Sim" at bounding box center [516, 331] width 61 height 23
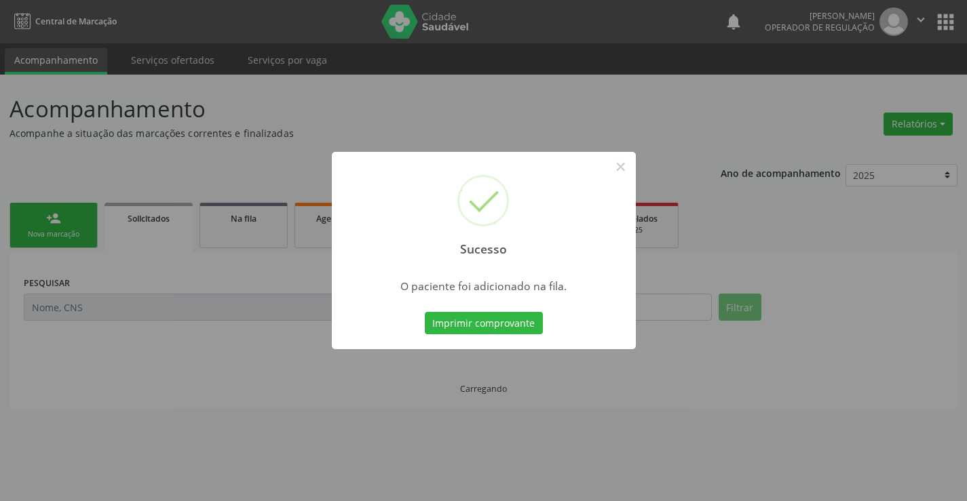
scroll to position [0, 0]
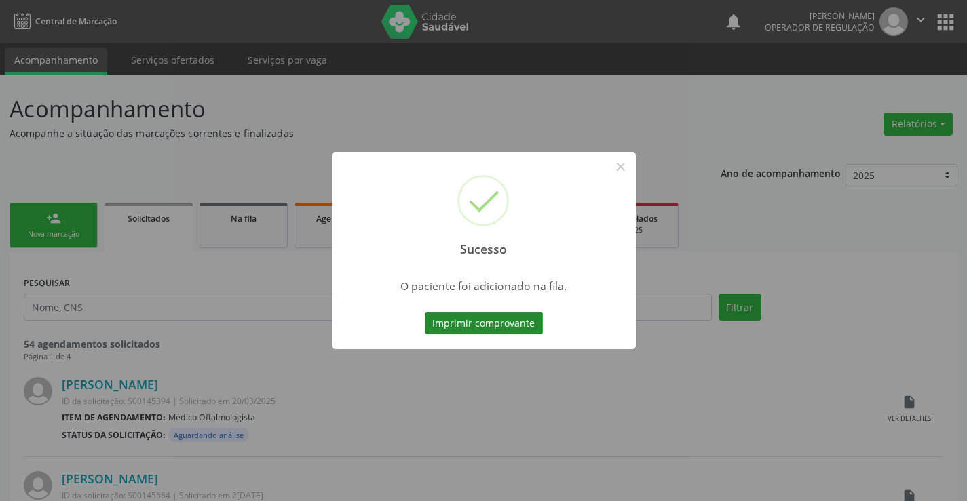
click at [517, 328] on button "Imprimir comprovante" at bounding box center [484, 323] width 118 height 23
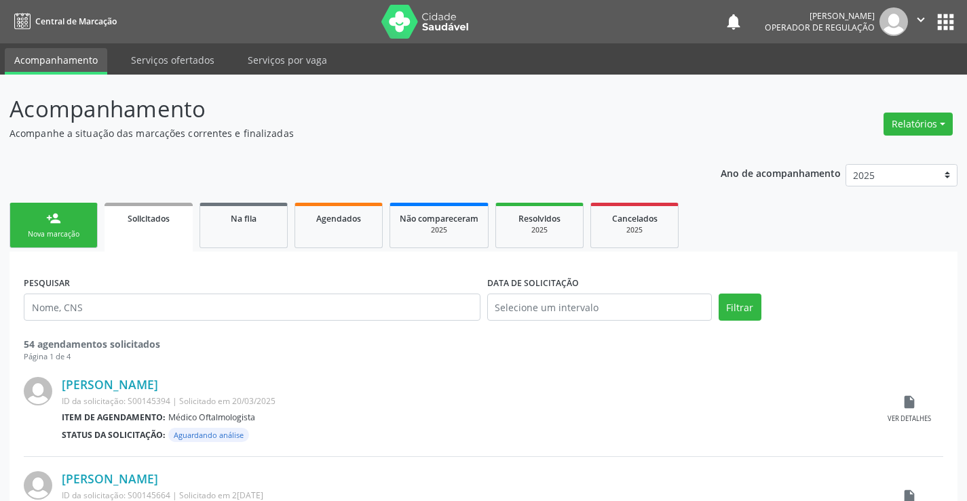
click at [79, 238] on div "Nova marcação" at bounding box center [54, 234] width 68 height 10
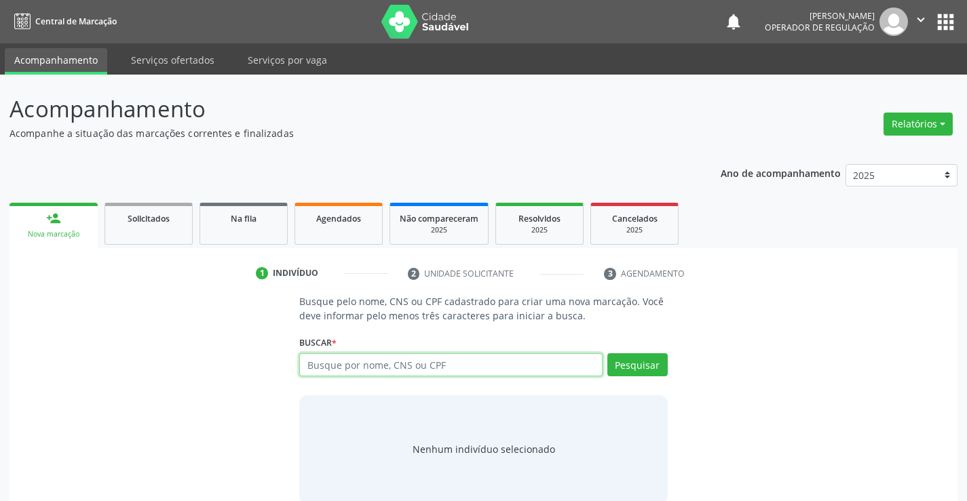
click at [429, 368] on input "text" at bounding box center [450, 364] width 303 height 23
type input "705609486478619"
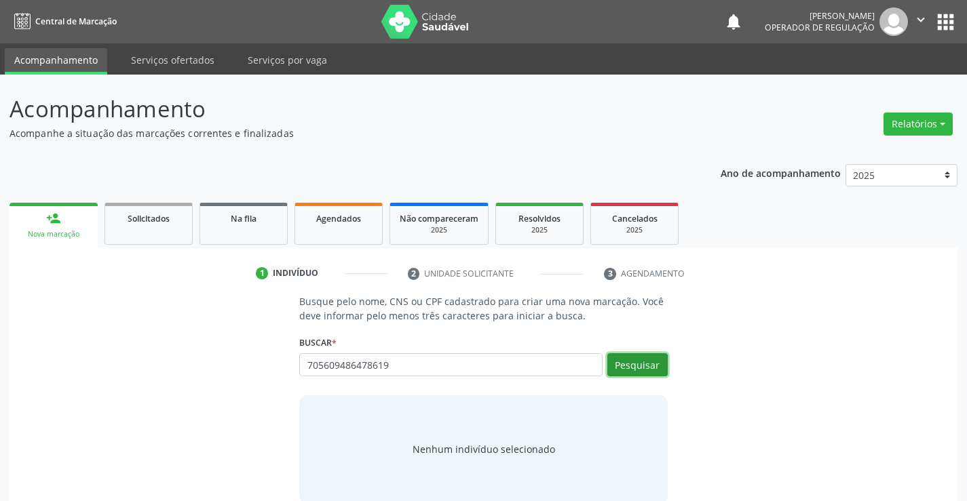
click at [647, 368] on button "Pesquisar" at bounding box center [637, 364] width 60 height 23
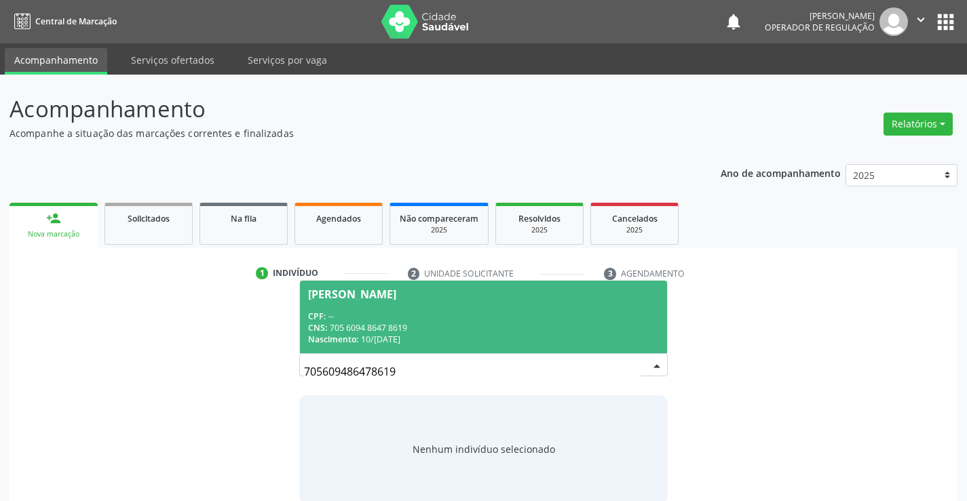
click at [464, 324] on div "CNS: 705 6094 8647 8619" at bounding box center [483, 328] width 350 height 12
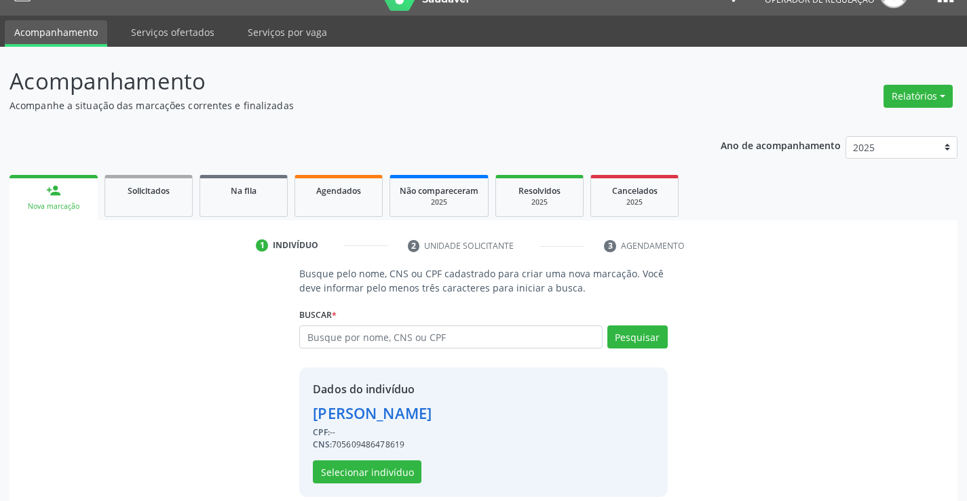
scroll to position [43, 0]
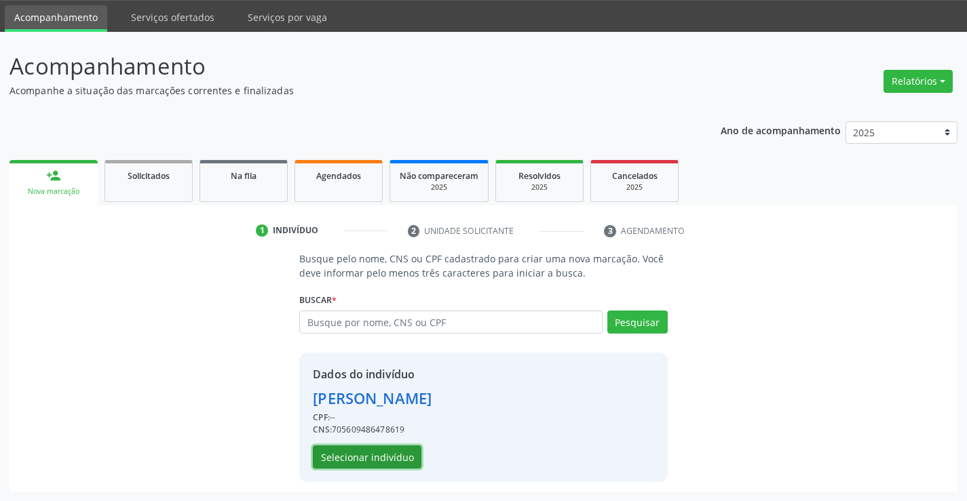
click at [383, 454] on button "Selecionar indivíduo" at bounding box center [367, 457] width 109 height 23
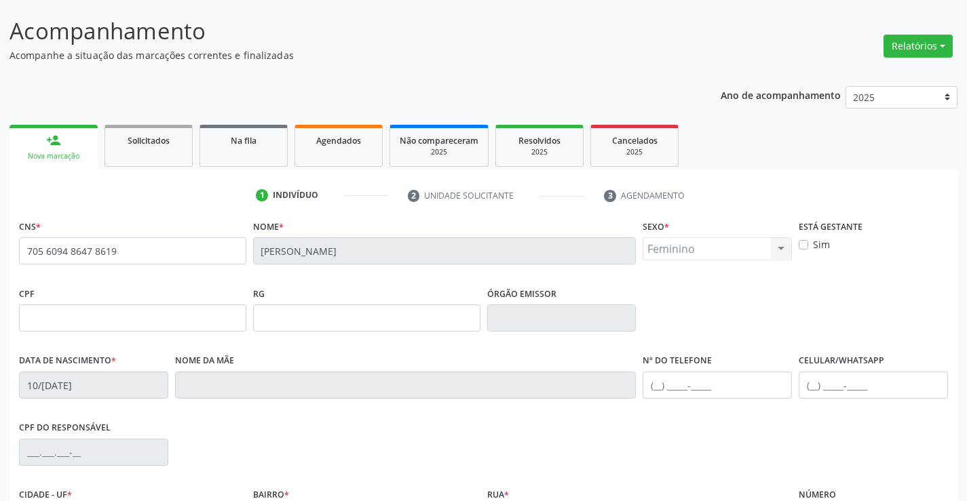
scroll to position [178, 0]
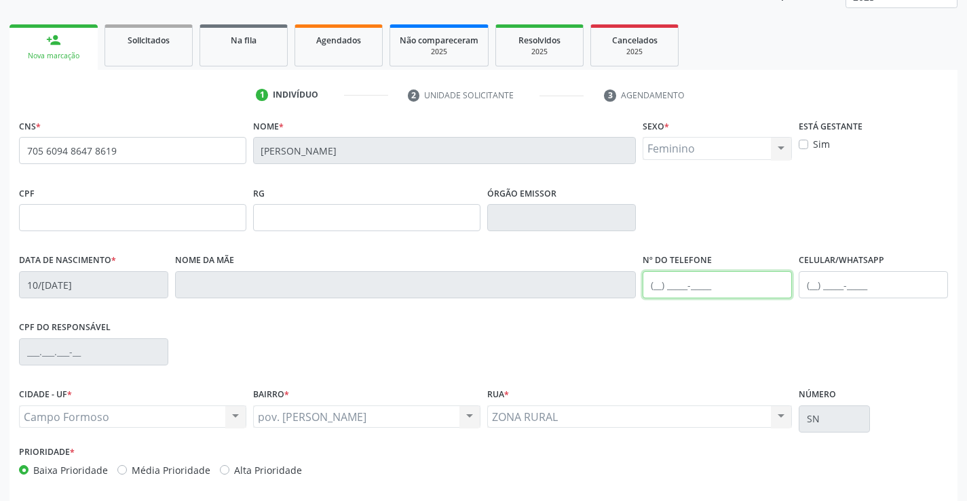
click at [659, 290] on input "text" at bounding box center [717, 284] width 149 height 27
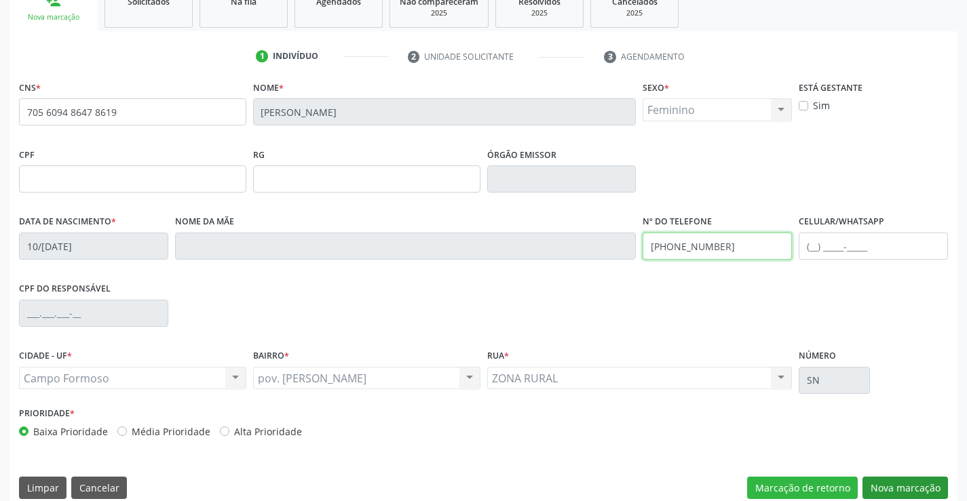
scroll to position [234, 0]
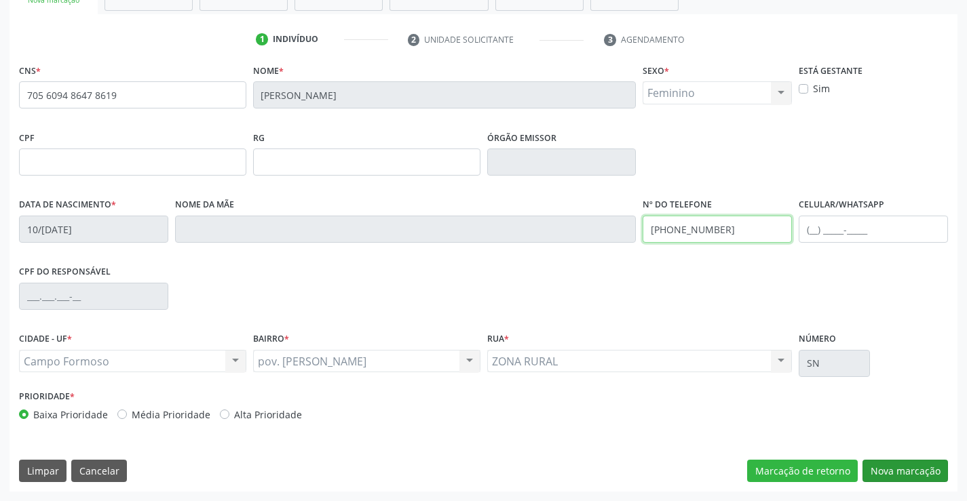
type input "[PHONE_NUMBER]"
click at [887, 467] on button "Nova marcação" at bounding box center [904, 471] width 85 height 23
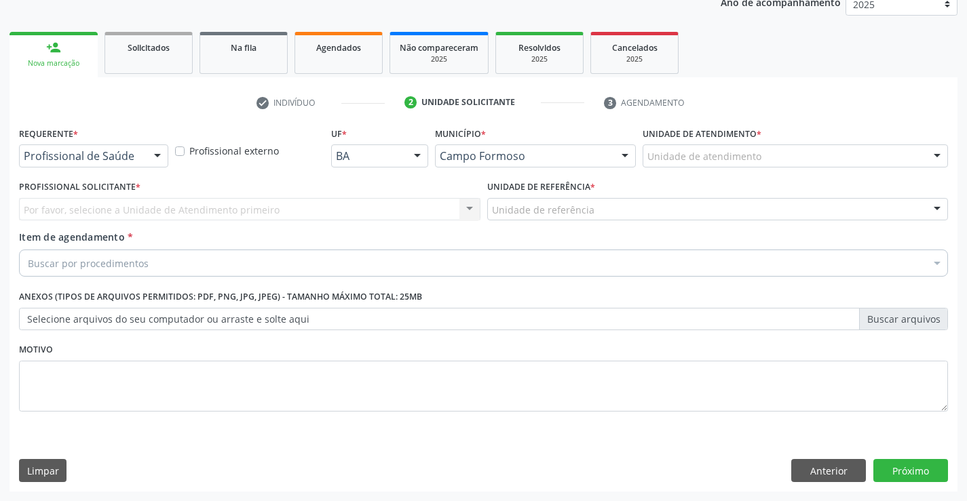
scroll to position [171, 0]
click at [162, 155] on div at bounding box center [157, 156] width 20 height 23
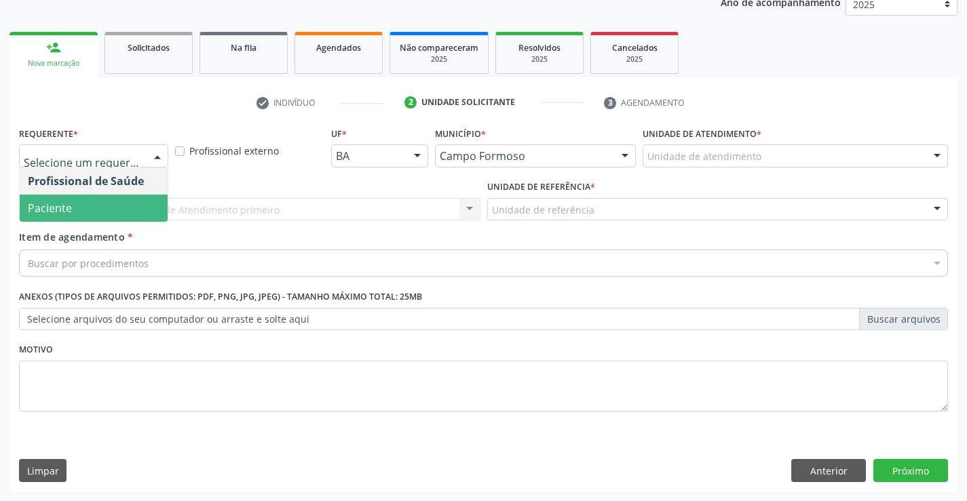
click at [120, 207] on span "Paciente" at bounding box center [94, 208] width 148 height 27
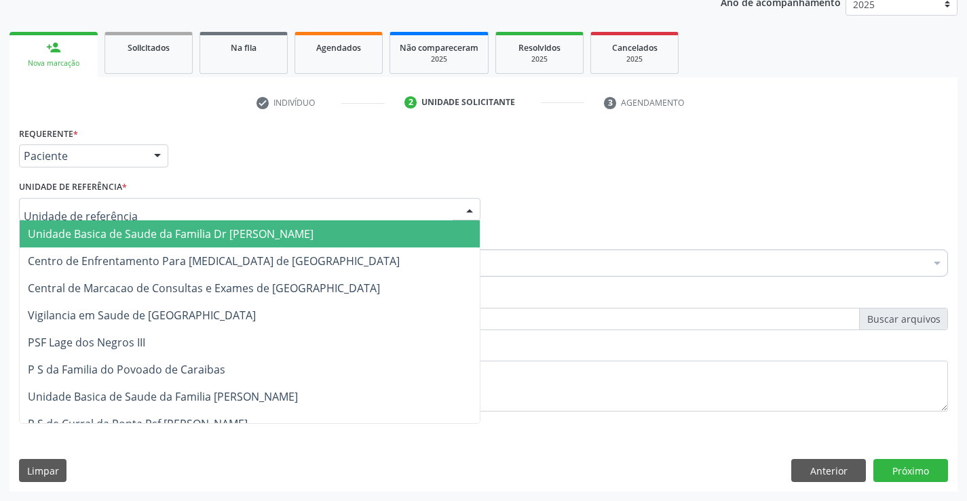
click at [138, 206] on div at bounding box center [249, 209] width 461 height 23
click at [152, 238] on span "Unidade Basica de Saude da Familia Dr [PERSON_NAME]" at bounding box center [171, 234] width 286 height 15
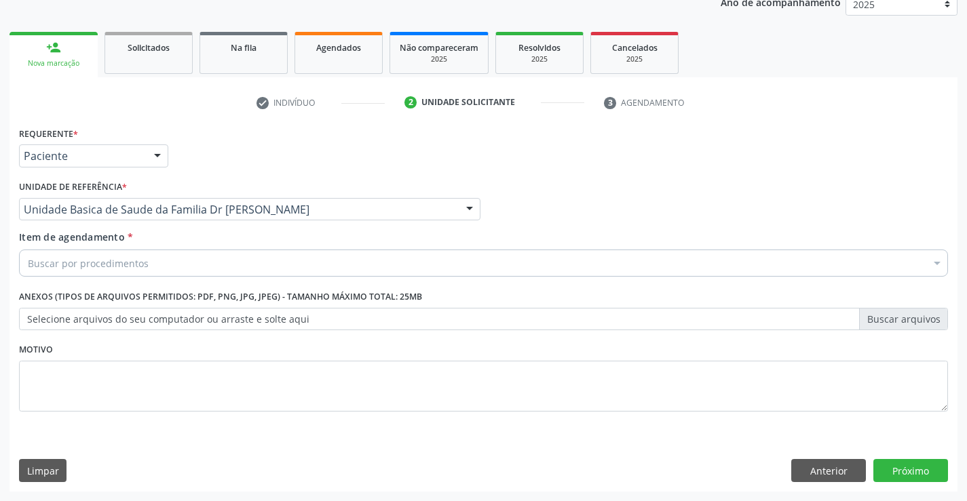
click at [153, 265] on div "Buscar por procedimentos" at bounding box center [483, 263] width 929 height 27
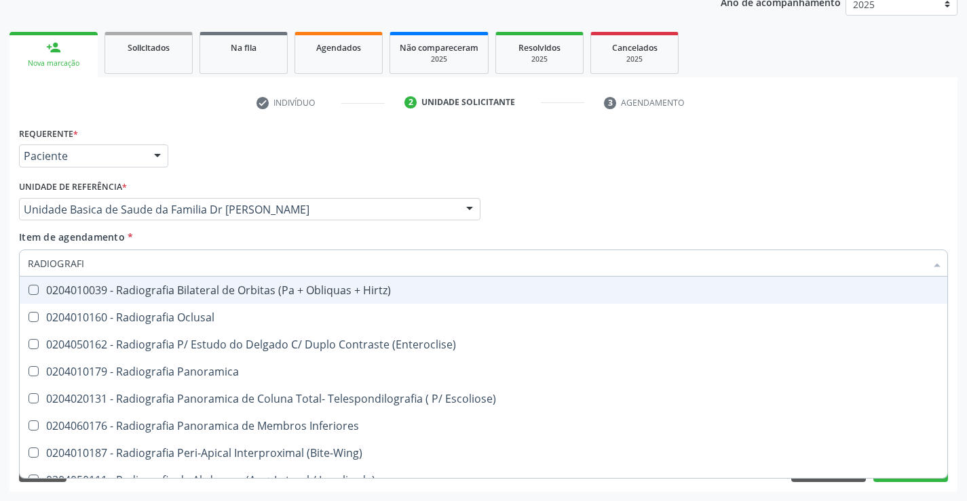
type input "RADIOGRAFIA"
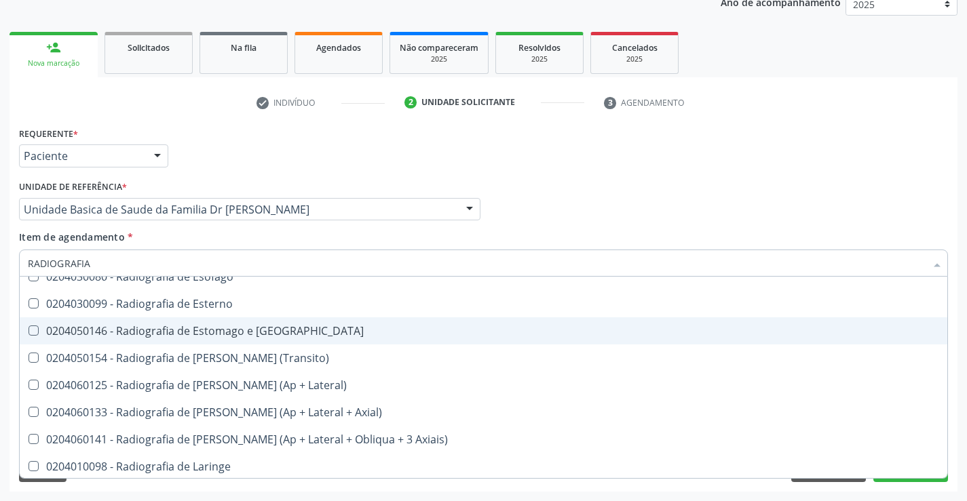
scroll to position [1221, 0]
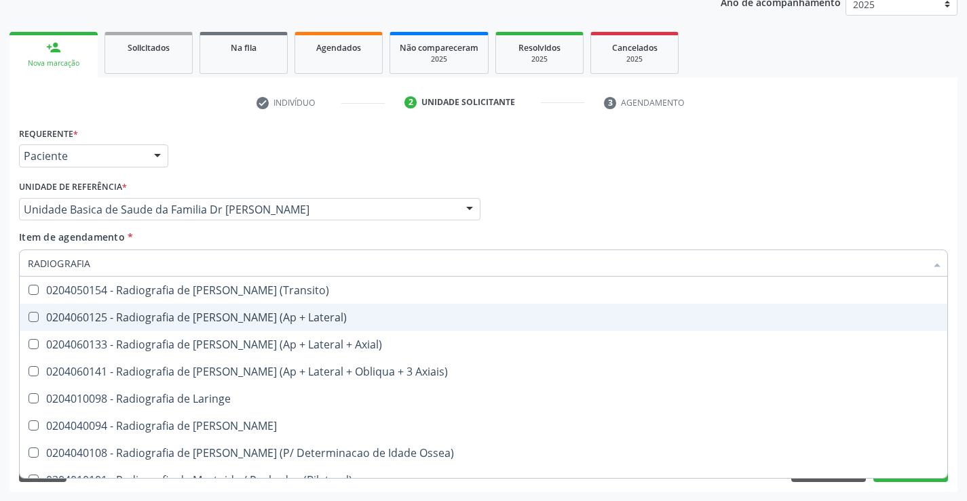
click at [176, 315] on div "0204060125 - Radiografia de [PERSON_NAME] (Ap + Lateral)" at bounding box center [483, 317] width 911 height 11
checkbox Lateral\) "true"
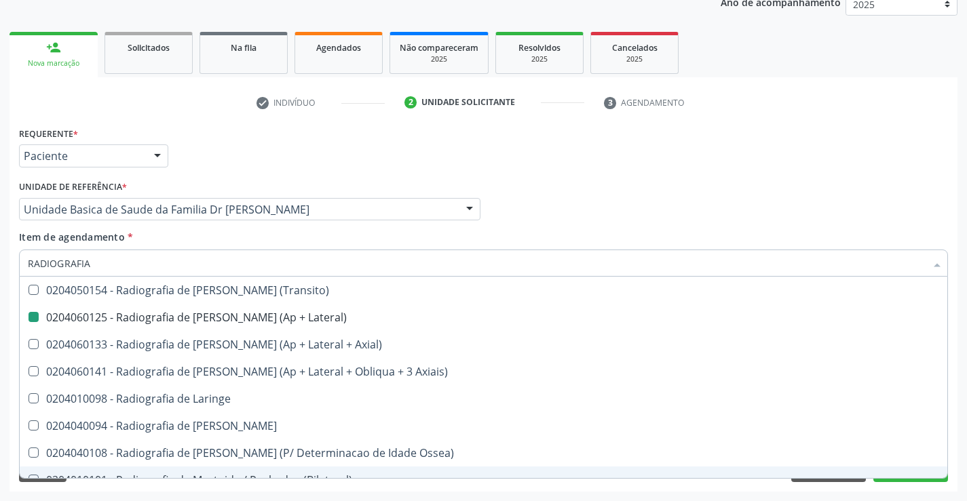
click at [267, 487] on div "Requerente * Paciente Profissional de Saúde Paciente Nenhum resultado encontrad…" at bounding box center [483, 307] width 948 height 368
checkbox Oclusal "true"
checkbox Lateral\) "false"
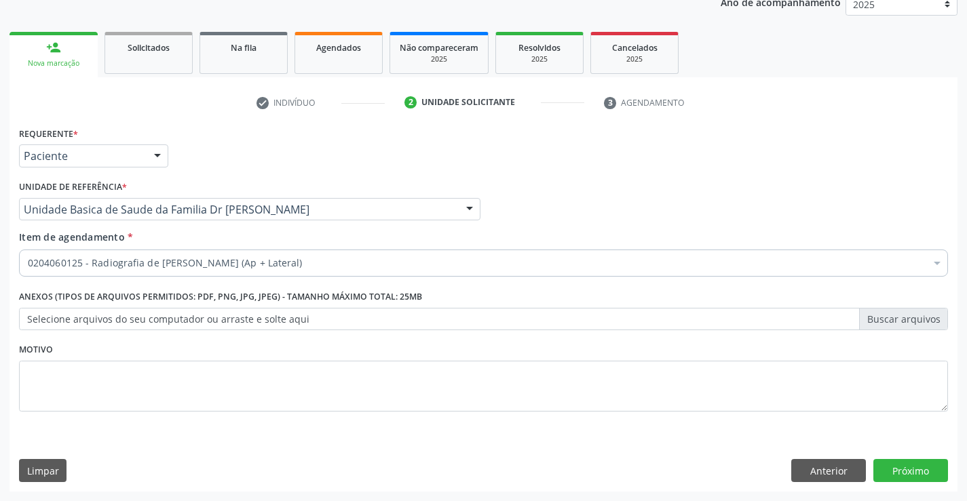
scroll to position [0, 0]
click at [906, 469] on button "Próximo" at bounding box center [910, 470] width 75 height 23
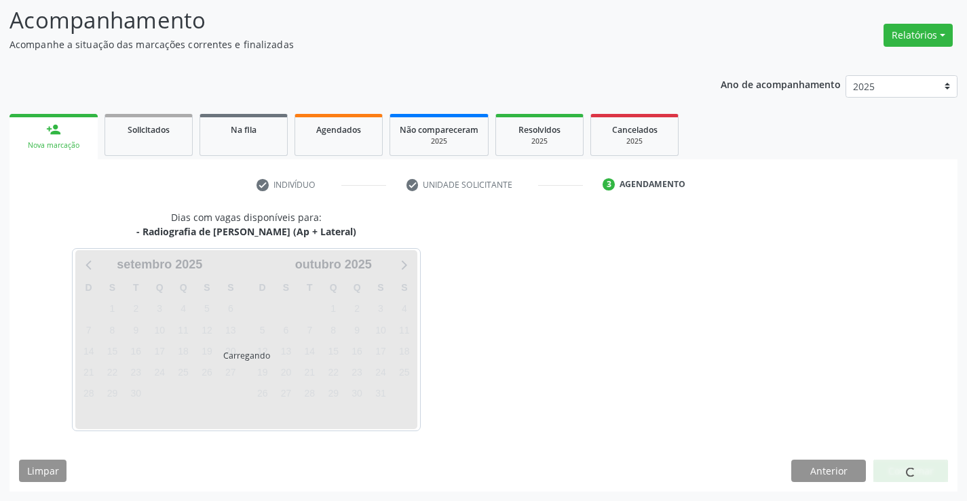
scroll to position [129, 0]
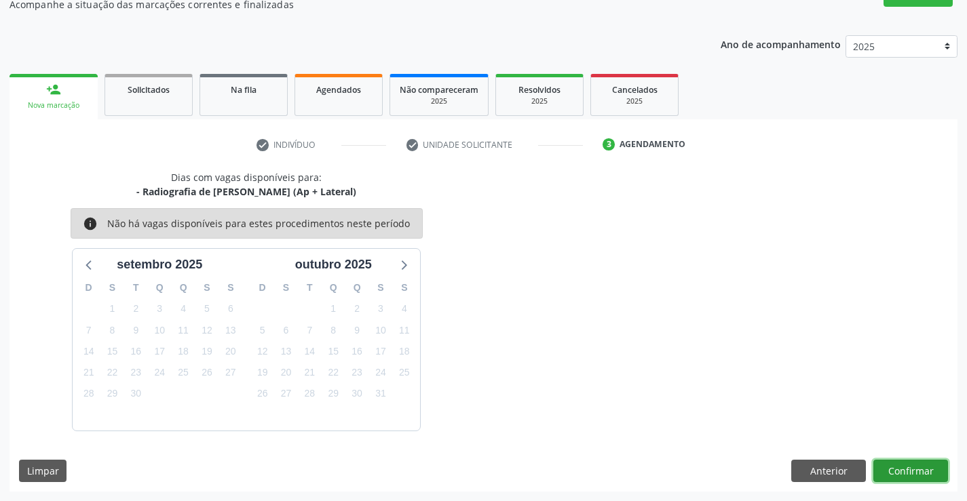
click at [906, 469] on button "Confirmar" at bounding box center [910, 471] width 75 height 23
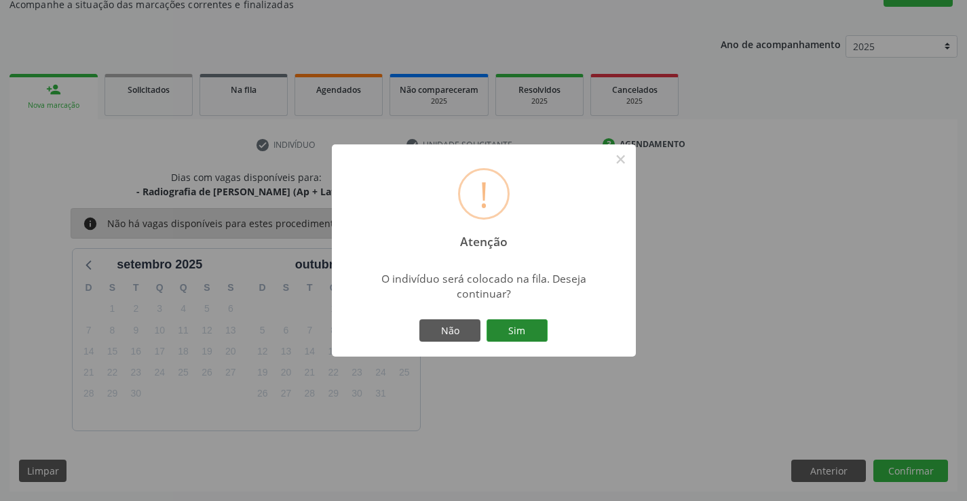
click at [536, 328] on button "Sim" at bounding box center [516, 331] width 61 height 23
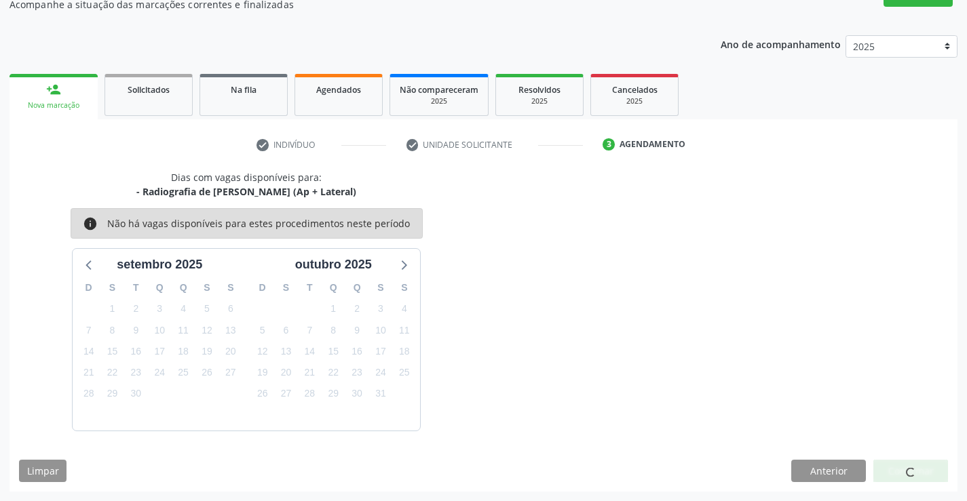
scroll to position [0, 0]
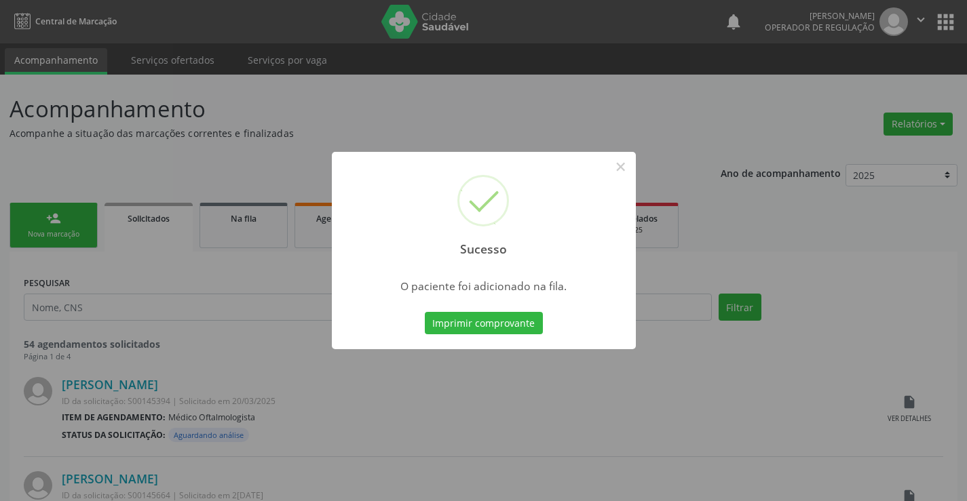
click at [536, 328] on button "Imprimir comprovante" at bounding box center [484, 323] width 118 height 23
